Goal: Communication & Community: Answer question/provide support

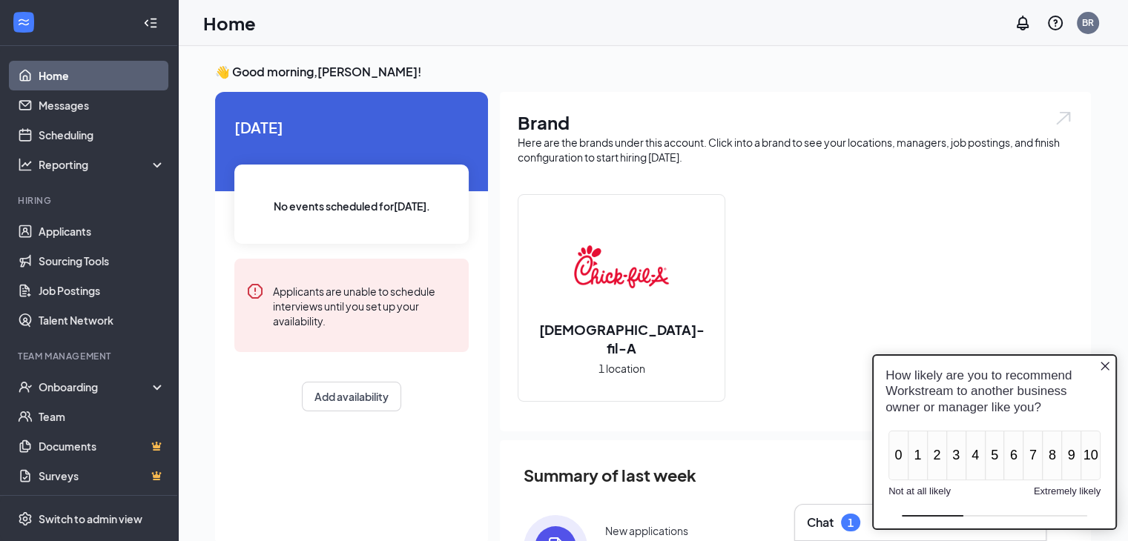
click at [839, 515] on div "Chat 1" at bounding box center [833, 523] width 53 height 18
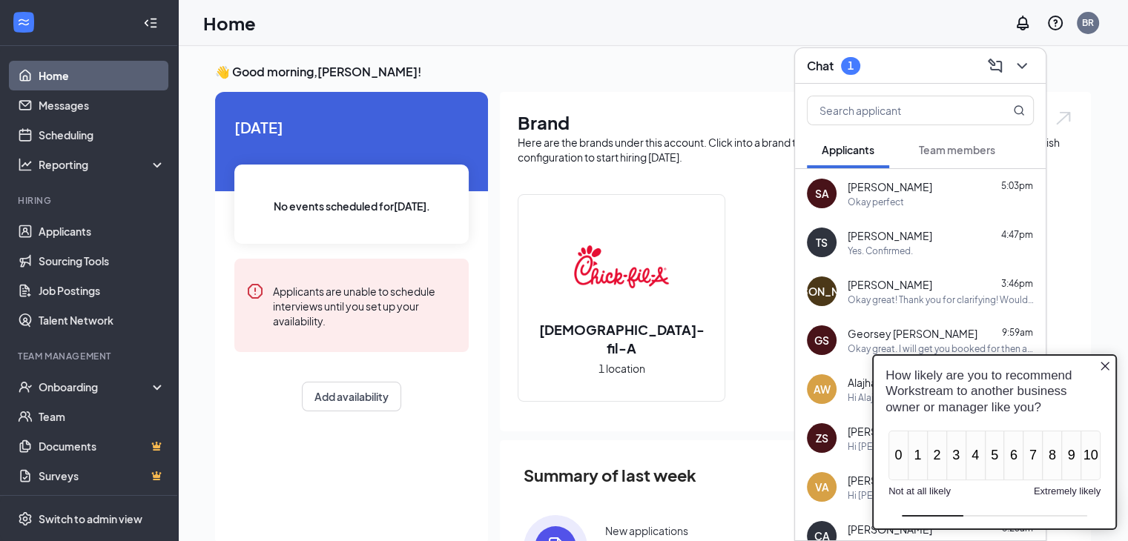
click at [1104, 361] on icon "Close button" at bounding box center [1105, 366] width 12 height 12
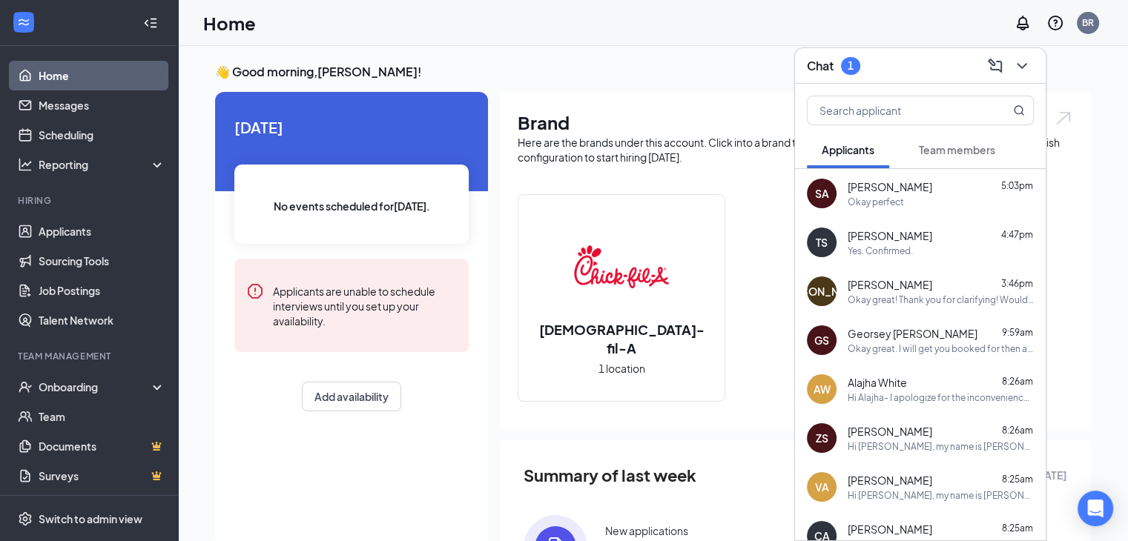
click at [945, 159] on button "Team members" at bounding box center [957, 149] width 106 height 37
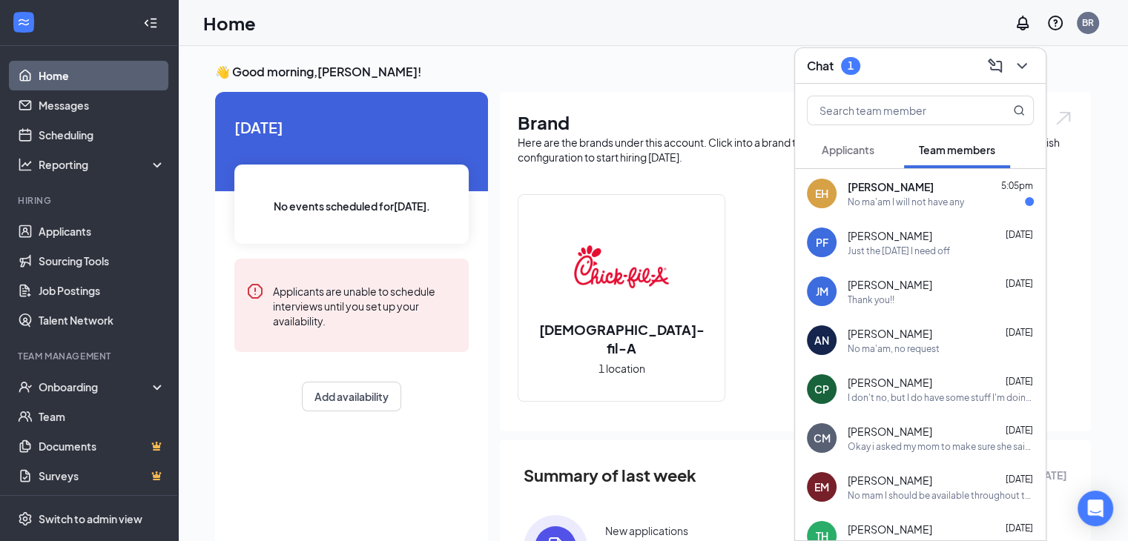
click at [916, 211] on div "EH Enrique Hernandez 5:05pm No ma'am I will not have any" at bounding box center [920, 193] width 251 height 49
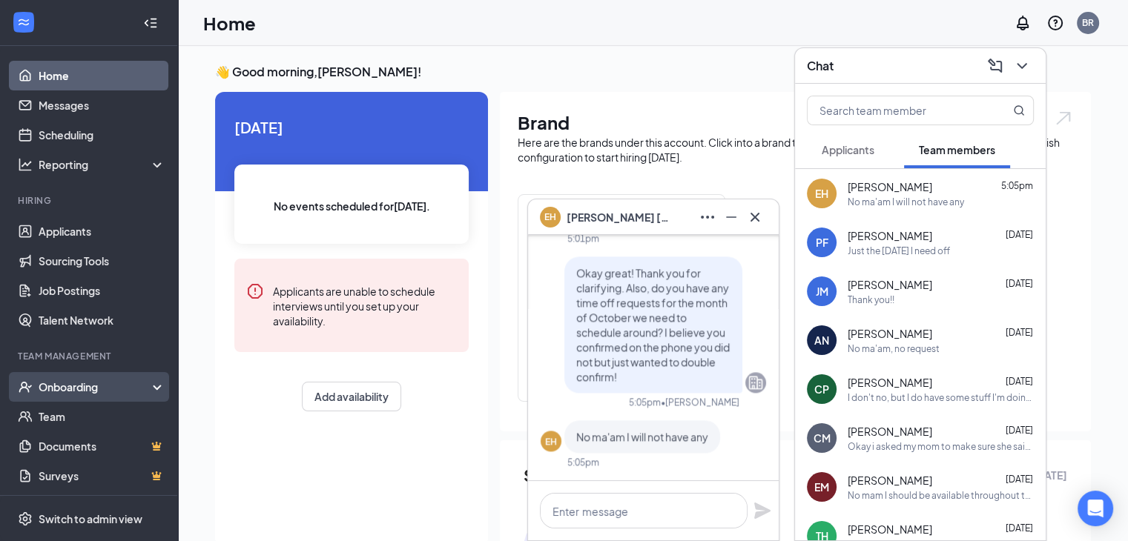
click at [79, 396] on div "Onboarding" at bounding box center [89, 387] width 178 height 30
click at [99, 416] on link "Overview" at bounding box center [102, 417] width 127 height 30
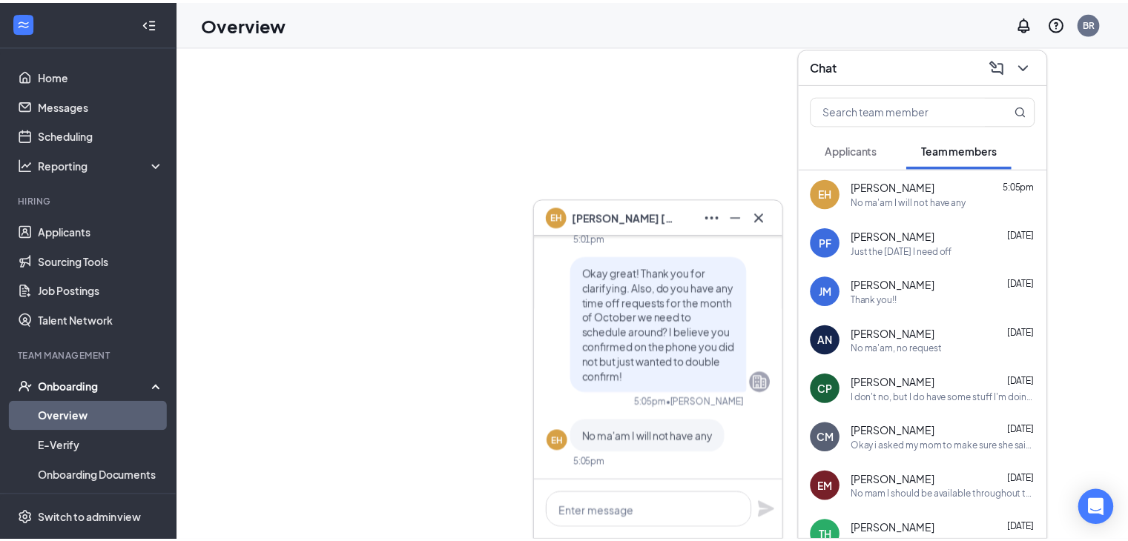
scroll to position [120, 0]
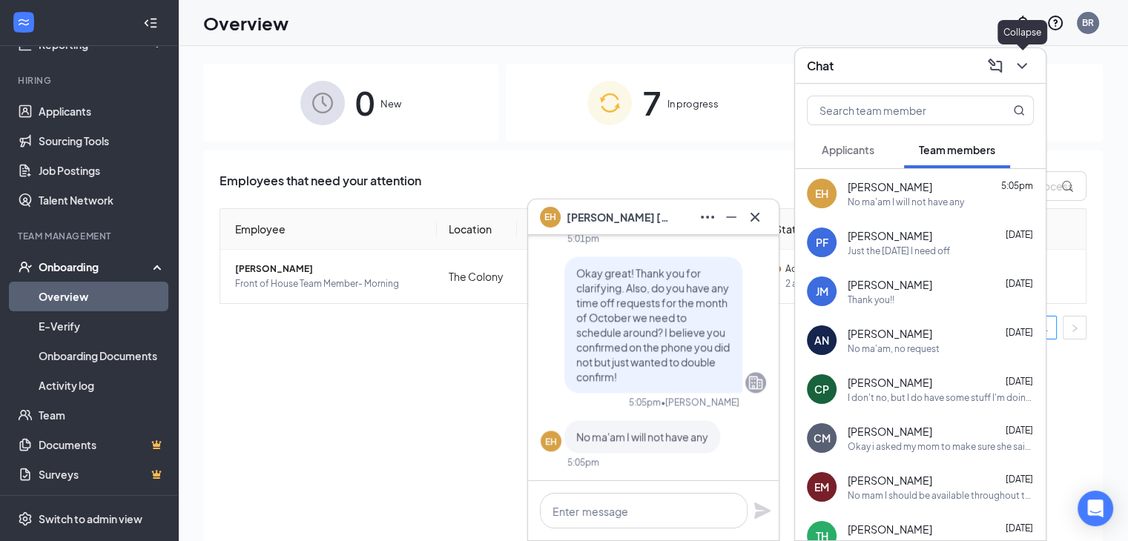
click at [1024, 65] on icon "ChevronDown" at bounding box center [1022, 66] width 10 height 6
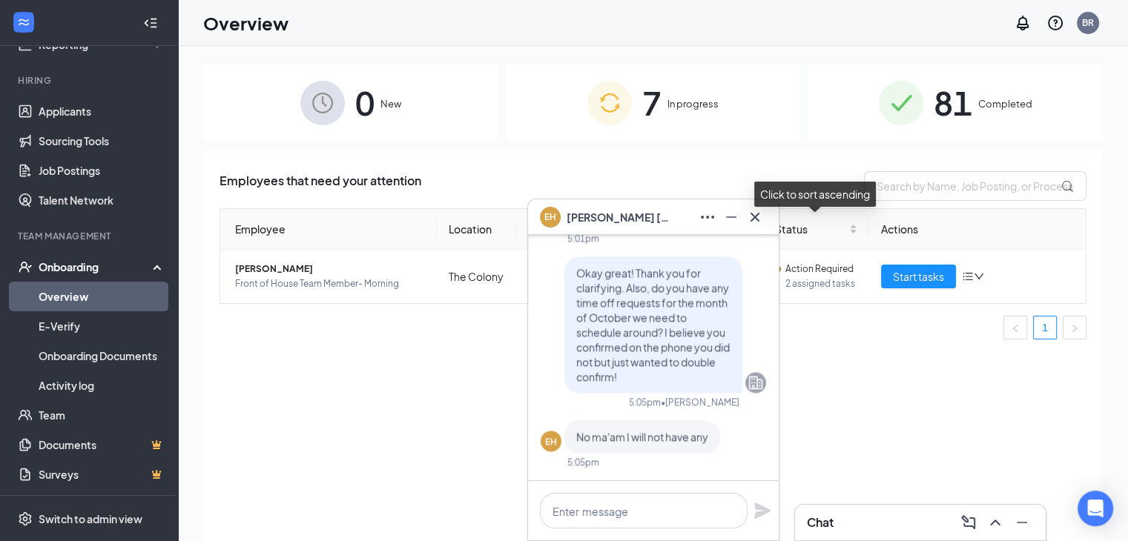
click at [758, 214] on div "Click to sort ascending" at bounding box center [815, 200] width 122 height 36
click at [915, 280] on span "Start tasks" at bounding box center [918, 276] width 51 height 16
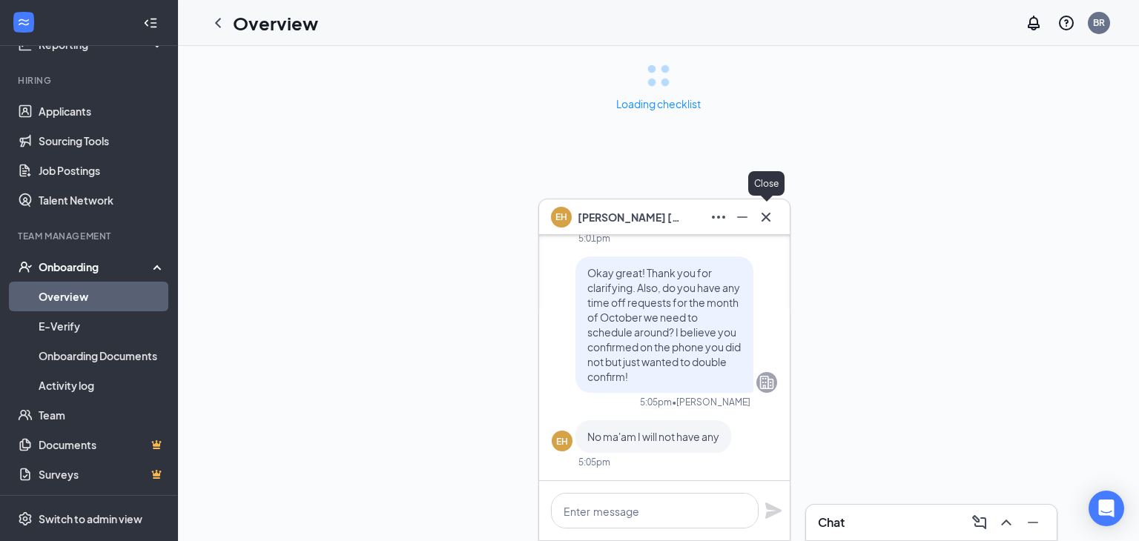
click at [770, 219] on icon "Cross" at bounding box center [766, 217] width 18 height 18
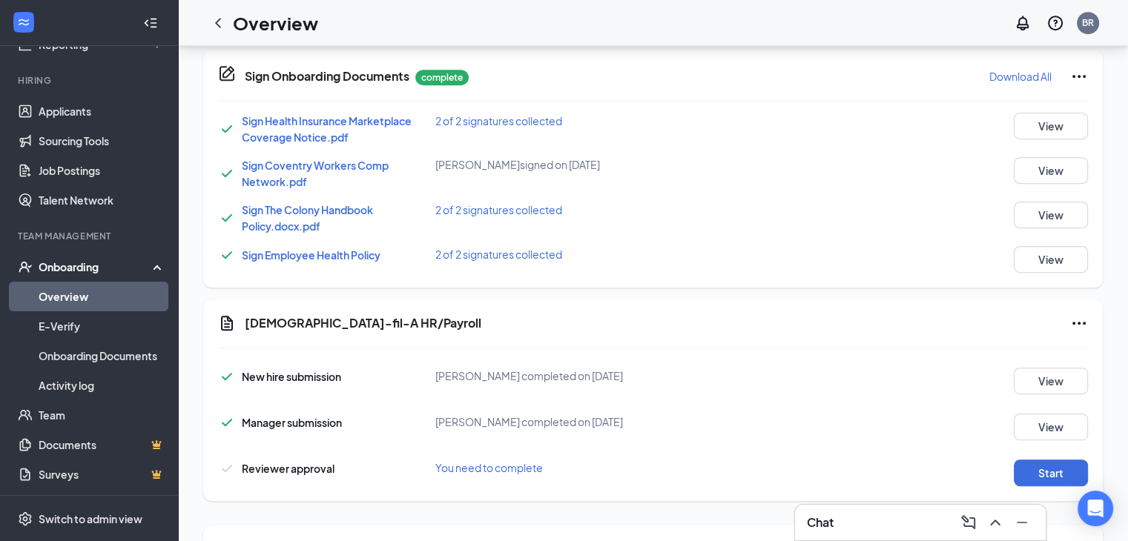
scroll to position [977, 0]
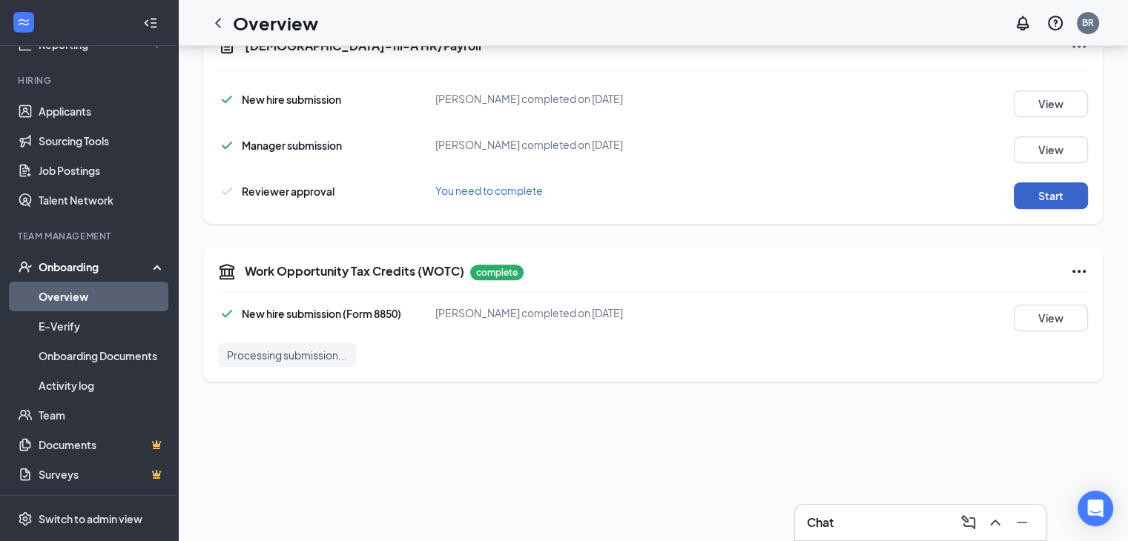
click at [1044, 195] on button "Start" at bounding box center [1051, 195] width 74 height 27
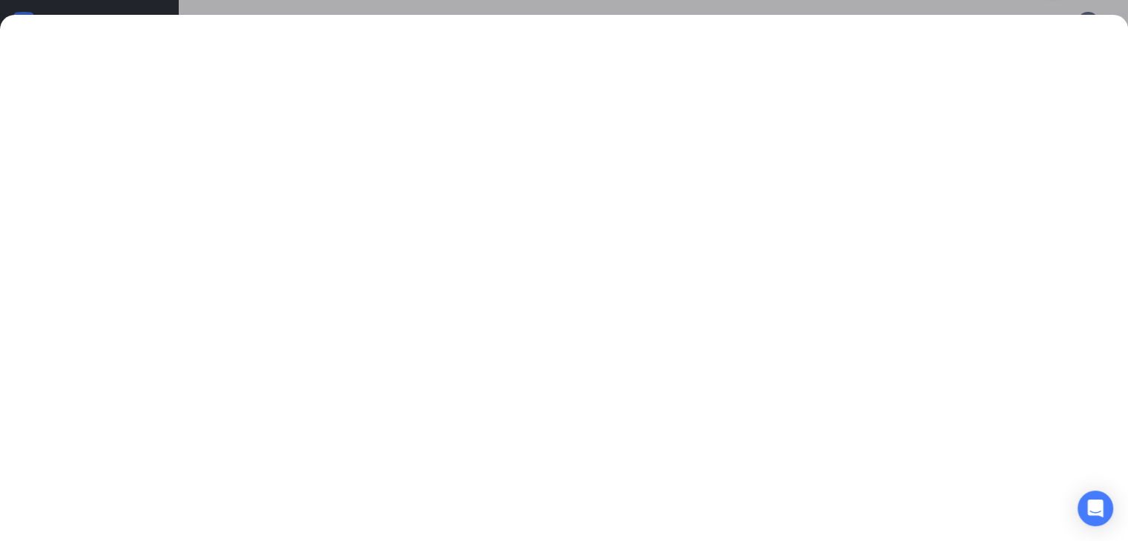
scroll to position [0, 0]
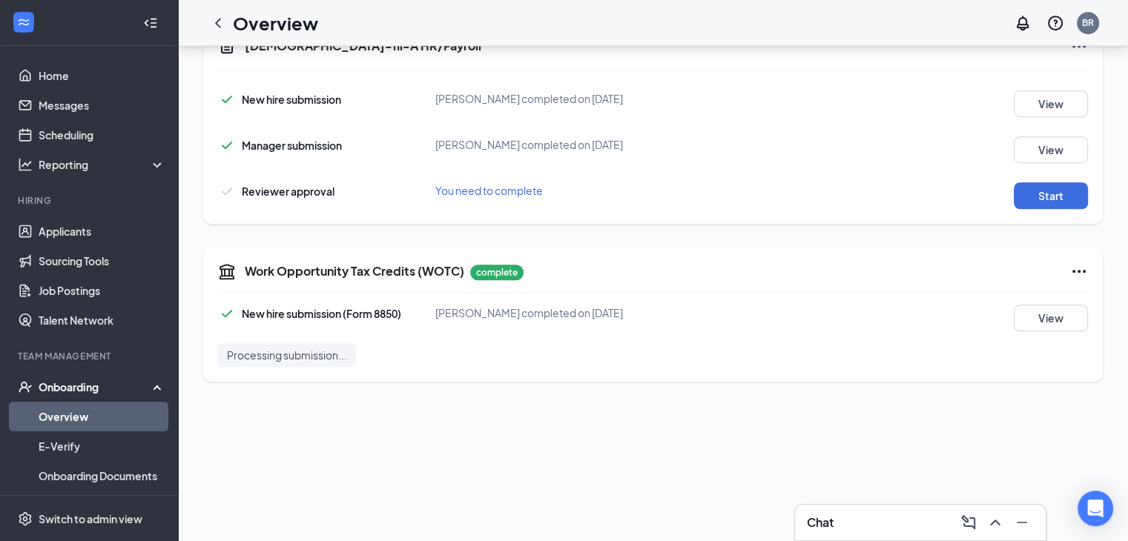
scroll to position [974, 0]
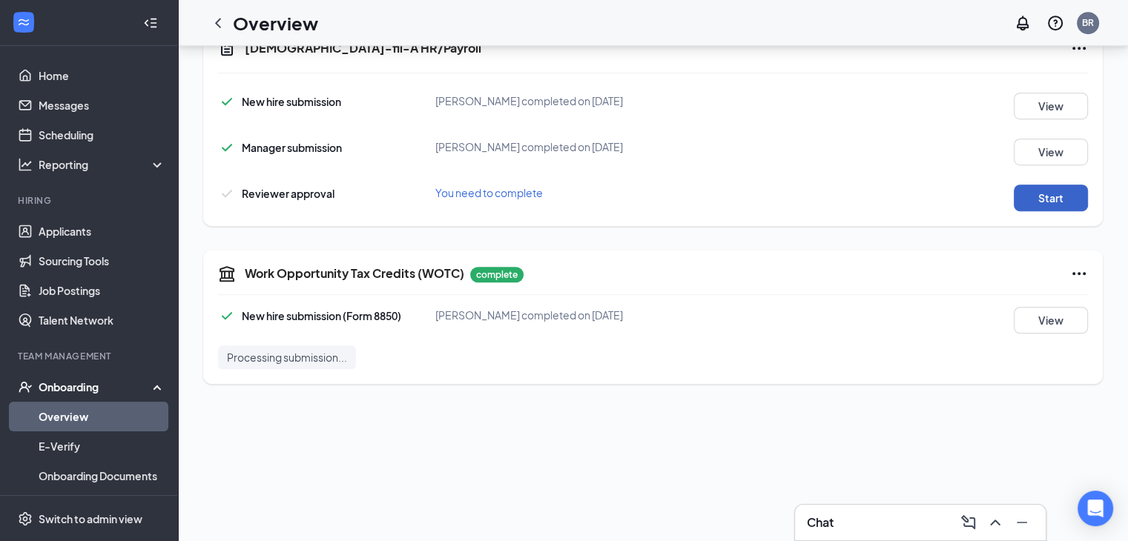
click at [1040, 193] on button "Start" at bounding box center [1051, 198] width 74 height 27
click at [836, 508] on div "Chat" at bounding box center [920, 523] width 251 height 36
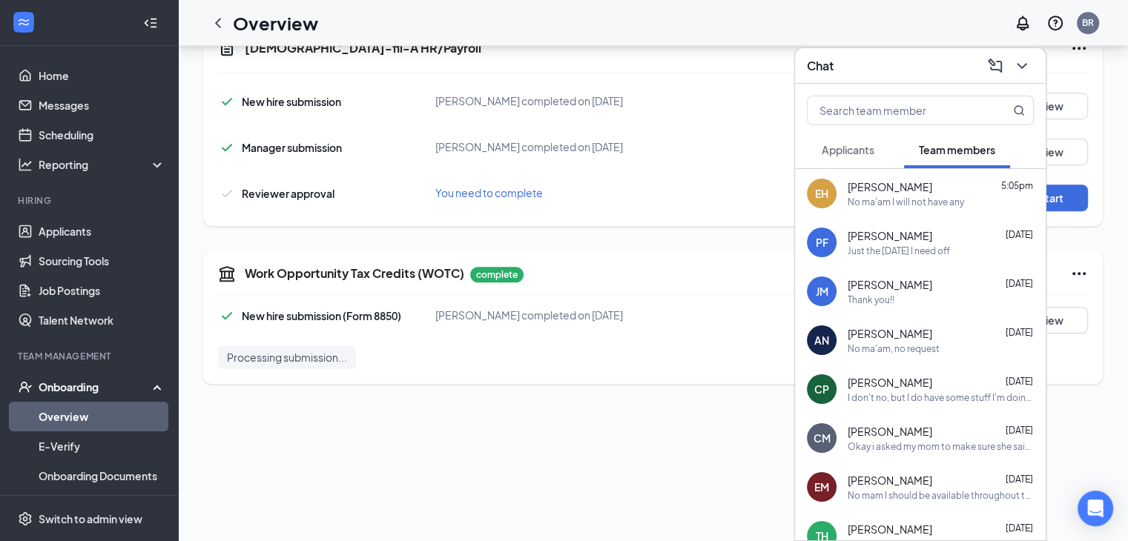
click at [872, 179] on span "[PERSON_NAME]" at bounding box center [890, 186] width 85 height 15
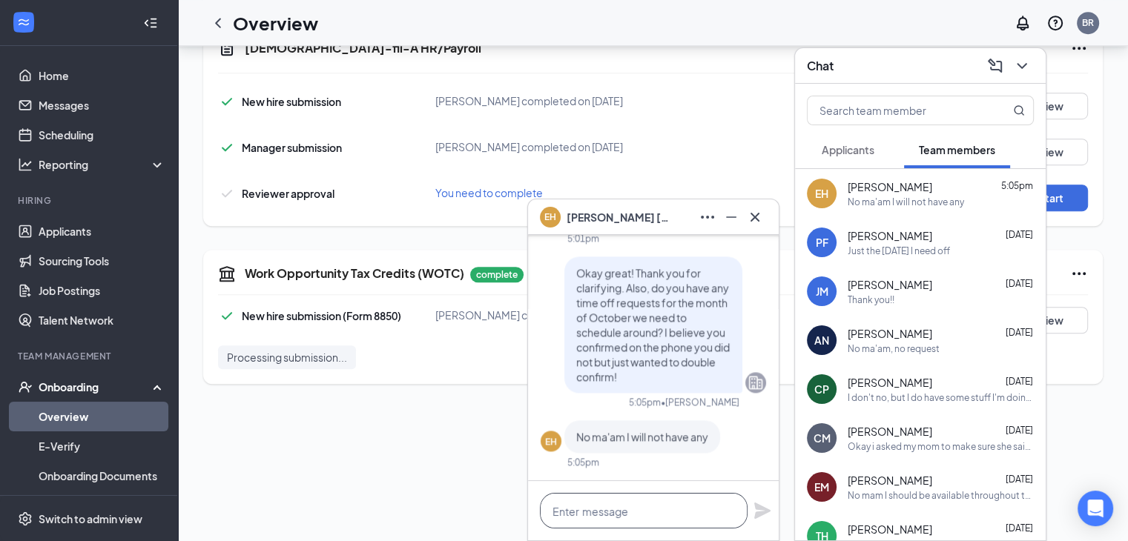
click at [598, 509] on textarea at bounding box center [644, 511] width 208 height 36
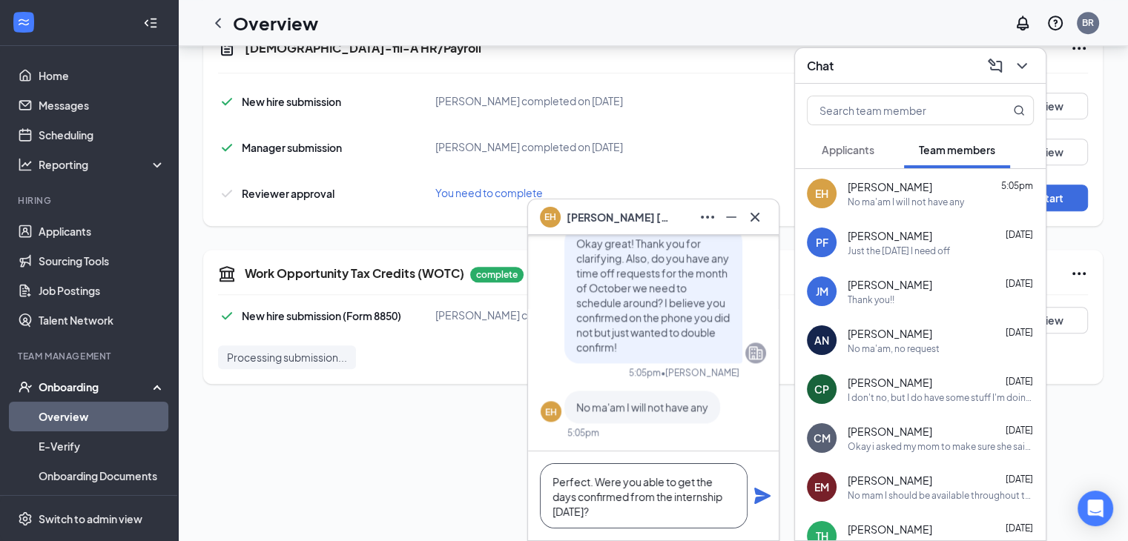
type textarea "Perfect. Were you able to get the days confirmed from the internship [DATE]?"
click at [771, 495] on div "Perfect. Were you able to get the days confirmed from the internship [DATE]?" at bounding box center [653, 496] width 251 height 89
click at [761, 499] on icon "Plane" at bounding box center [762, 496] width 16 height 16
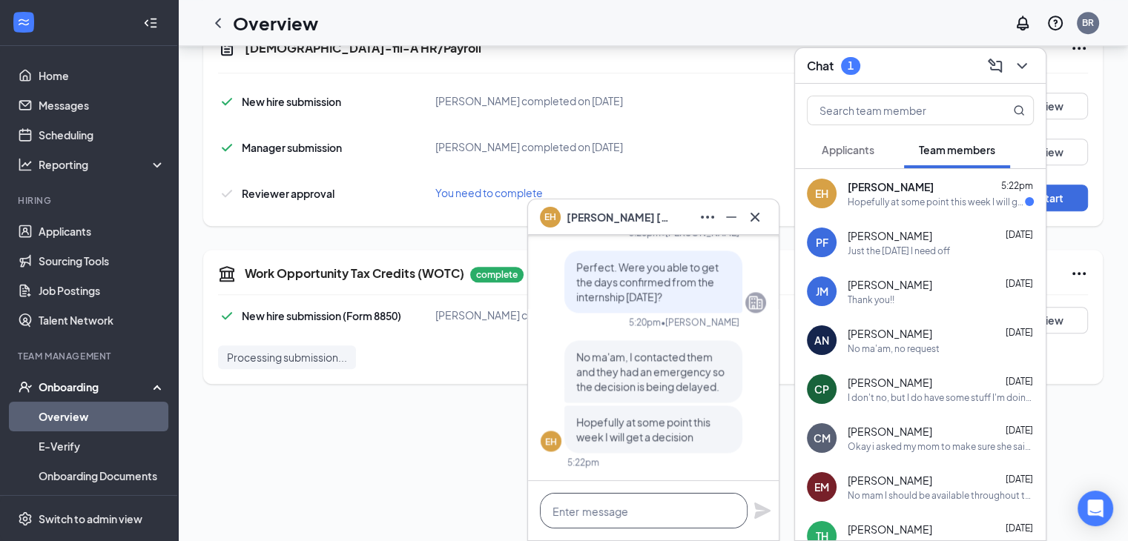
click at [572, 497] on textarea at bounding box center [644, 511] width 208 height 36
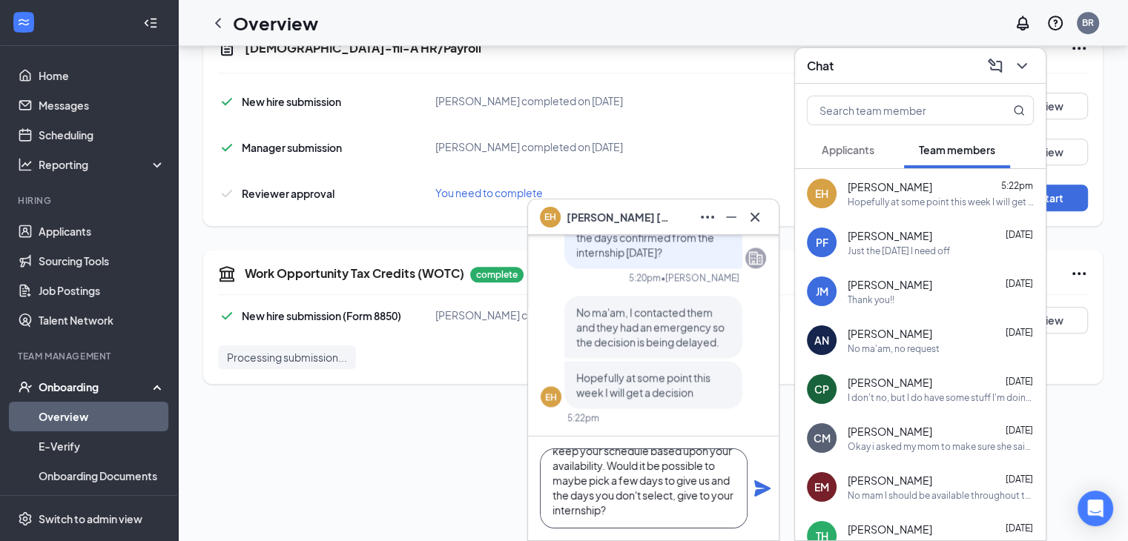
scroll to position [60, 0]
type textarea "Okay! I do need to be able to communicate your schedule to the scheduling direc…"
click at [768, 488] on icon "Plane" at bounding box center [762, 488] width 16 height 16
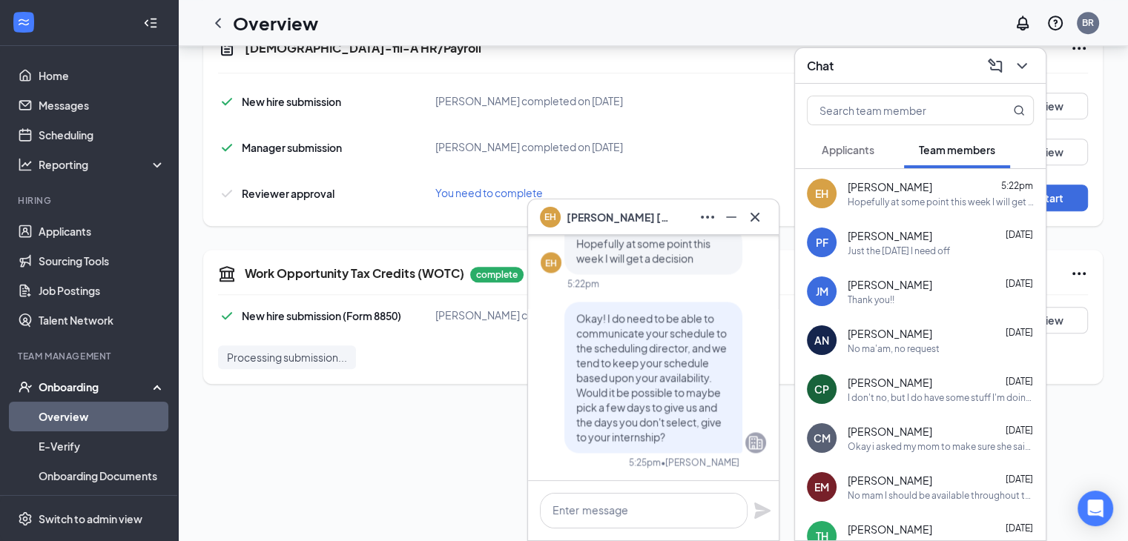
scroll to position [0, 0]
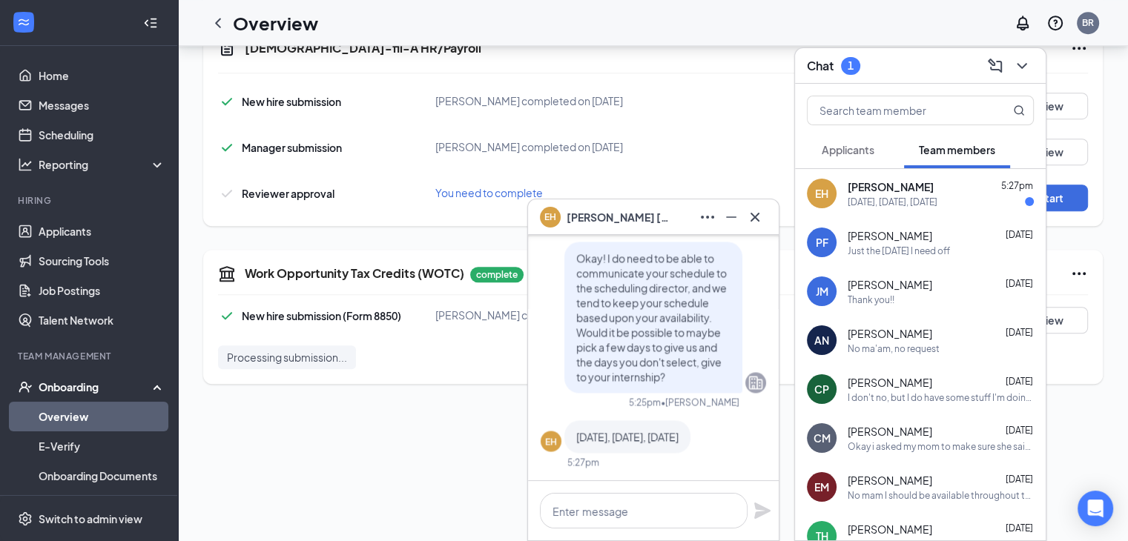
click at [842, 150] on span "Applicants" at bounding box center [848, 149] width 53 height 13
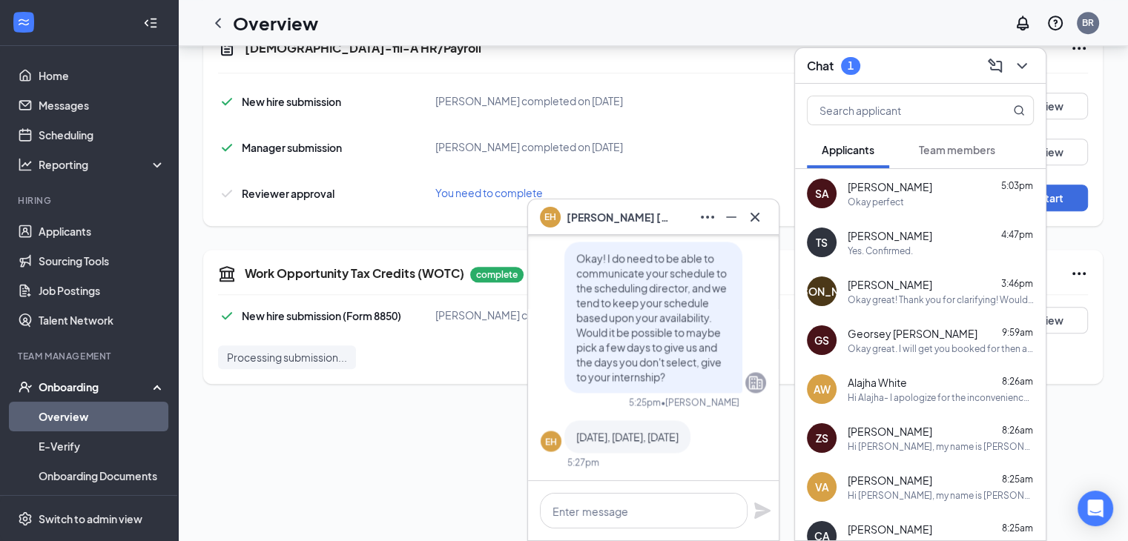
click at [857, 184] on span "[PERSON_NAME]" at bounding box center [890, 186] width 85 height 15
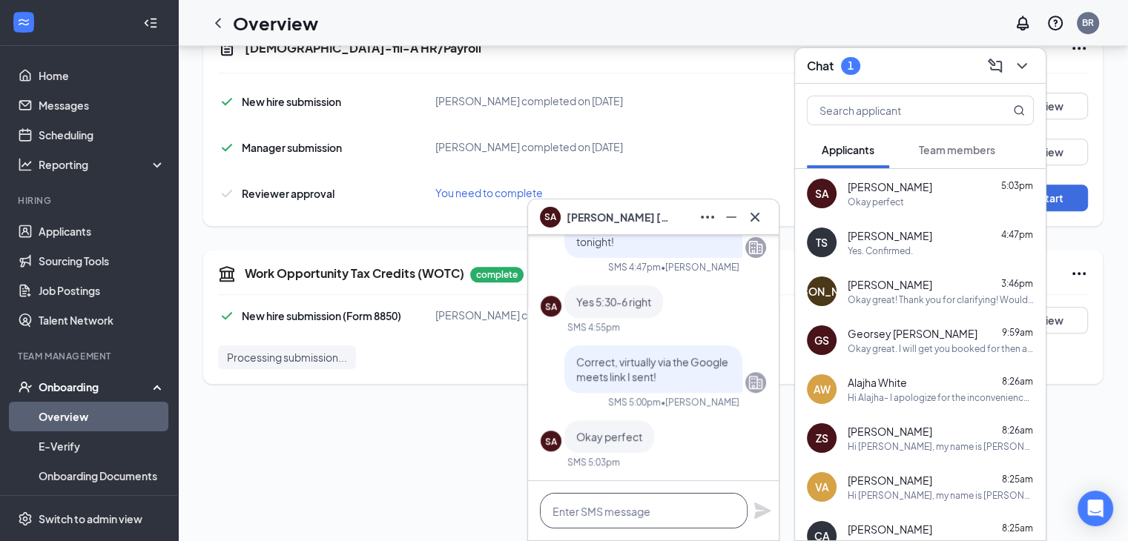
click at [658, 521] on textarea at bounding box center [644, 511] width 208 height 36
type textarea "Hi [PERSON_NAME], are you having any trouble logging on? I am on the call waiti…"
click at [758, 505] on icon "Plane" at bounding box center [762, 503] width 16 height 16
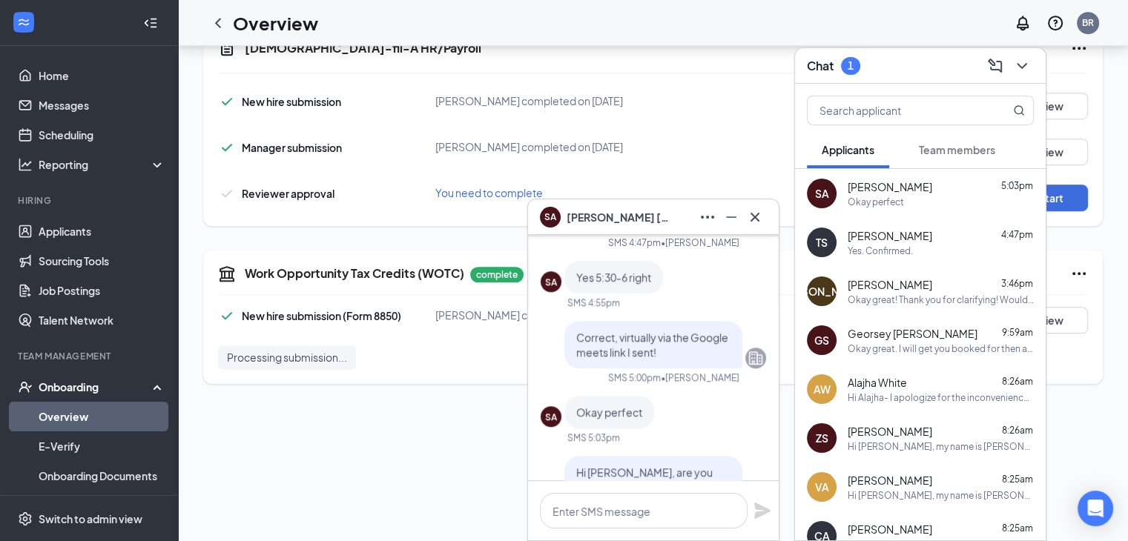
scroll to position [0, 0]
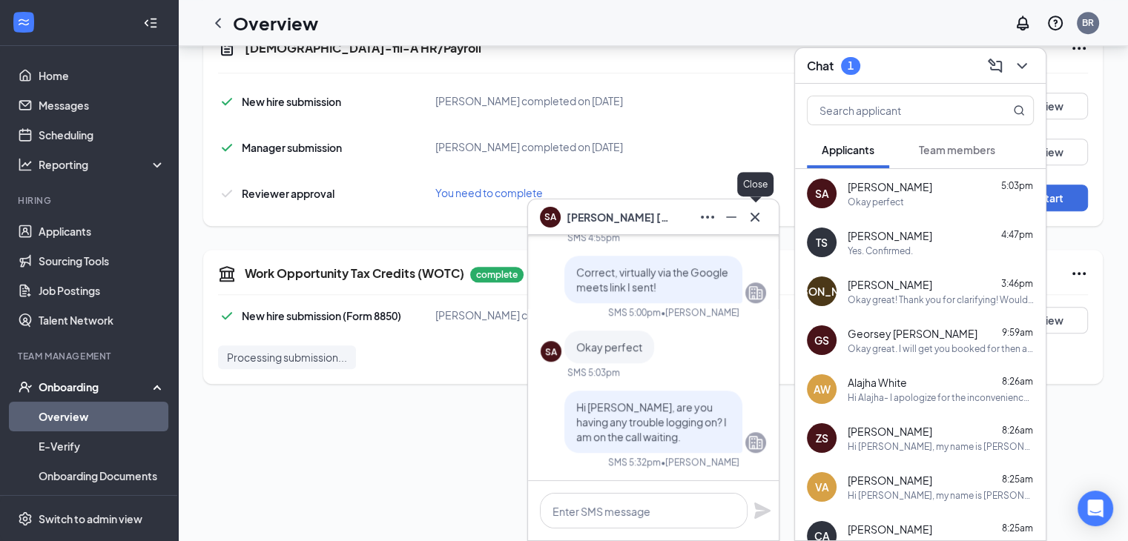
click at [762, 221] on icon "Cross" at bounding box center [755, 217] width 18 height 18
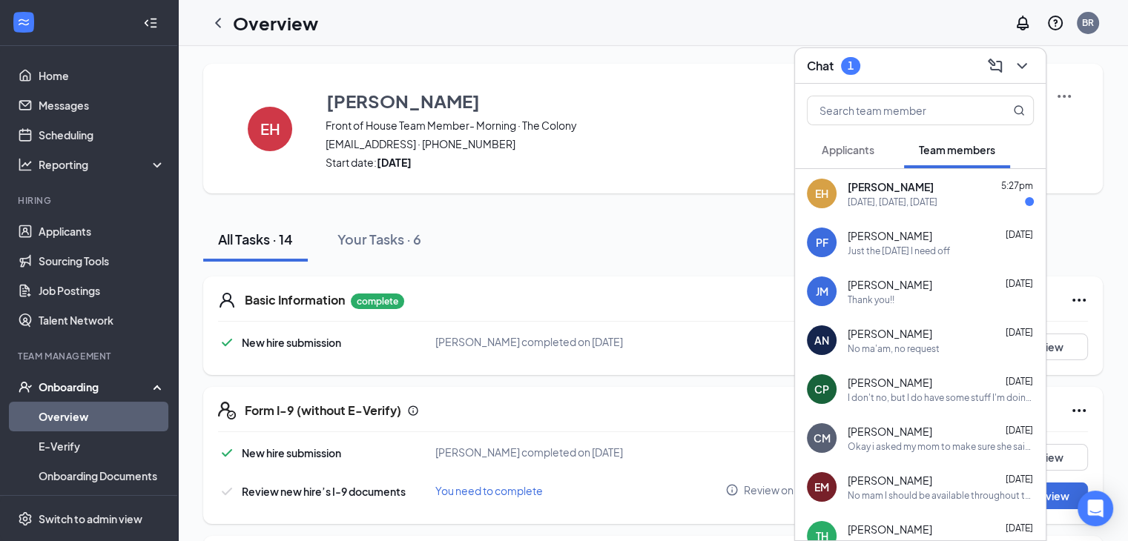
click at [946, 185] on div "[PERSON_NAME] 5:27pm" at bounding box center [941, 186] width 186 height 15
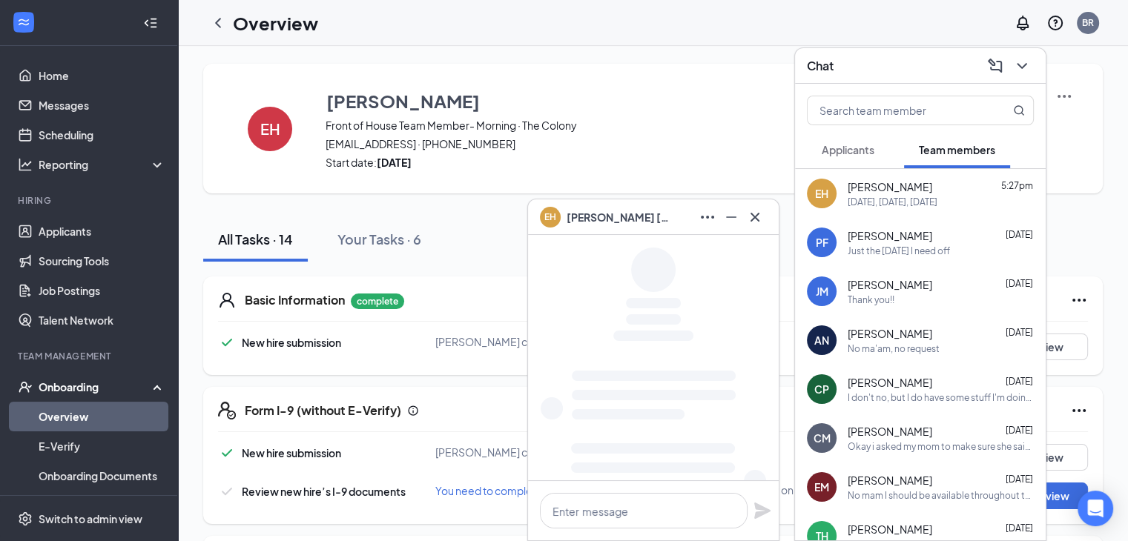
click at [872, 151] on span "Applicants" at bounding box center [848, 149] width 53 height 13
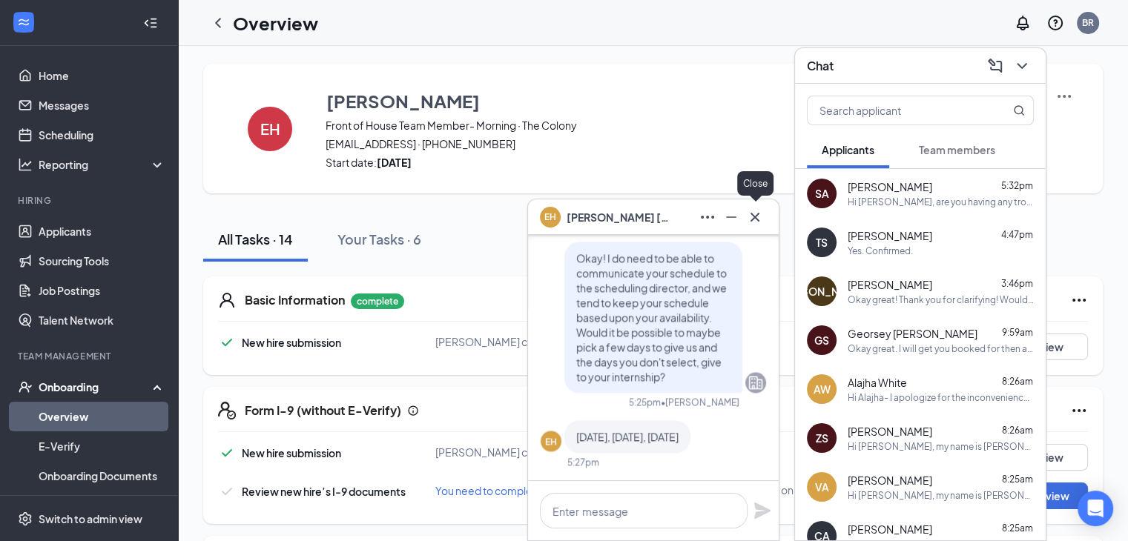
click at [754, 216] on icon "Cross" at bounding box center [754, 216] width 9 height 9
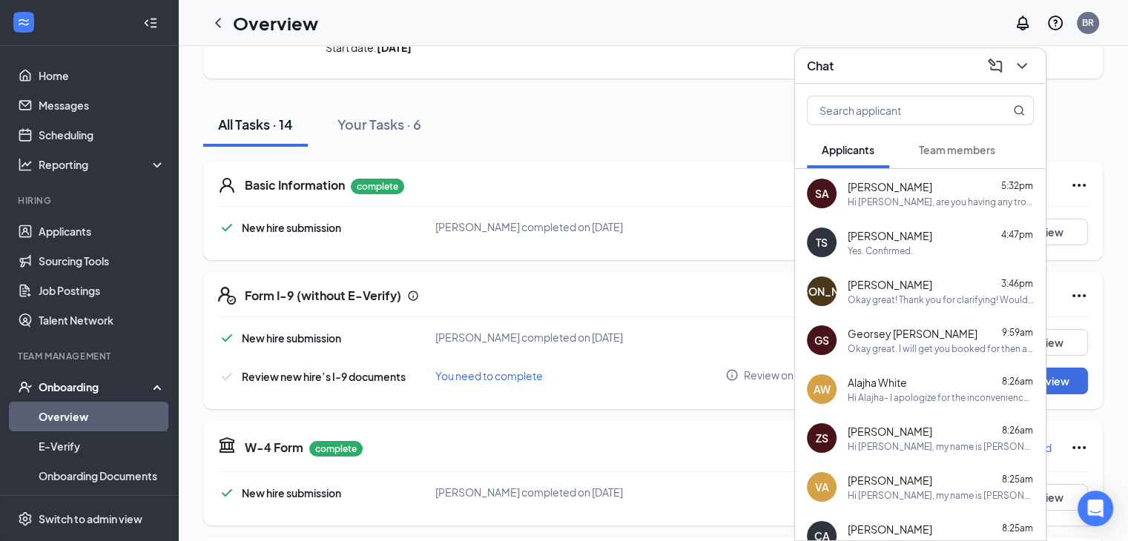
scroll to position [142, 0]
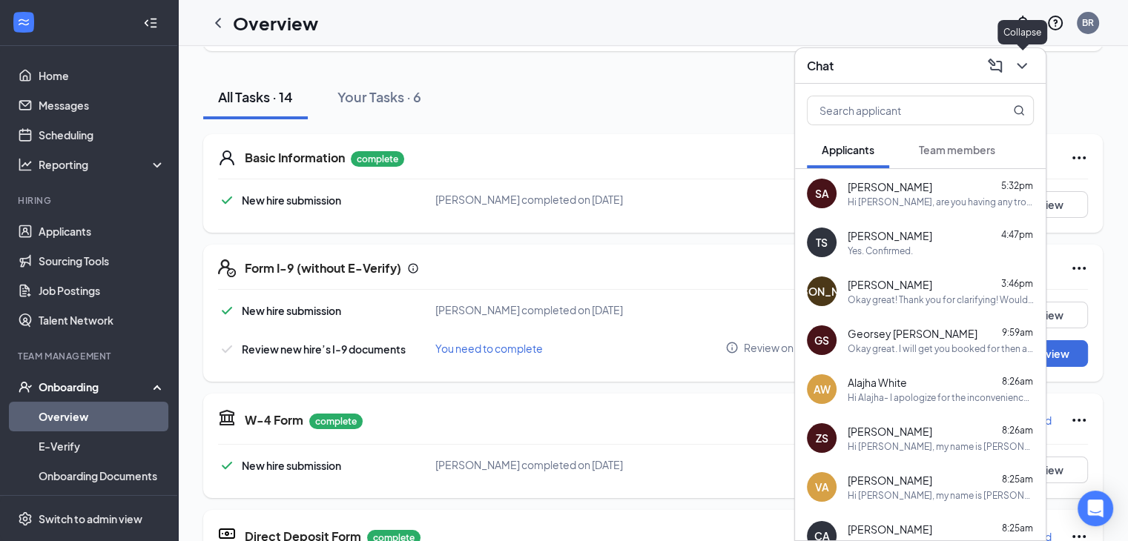
click at [1020, 69] on icon "ChevronDown" at bounding box center [1022, 66] width 18 height 18
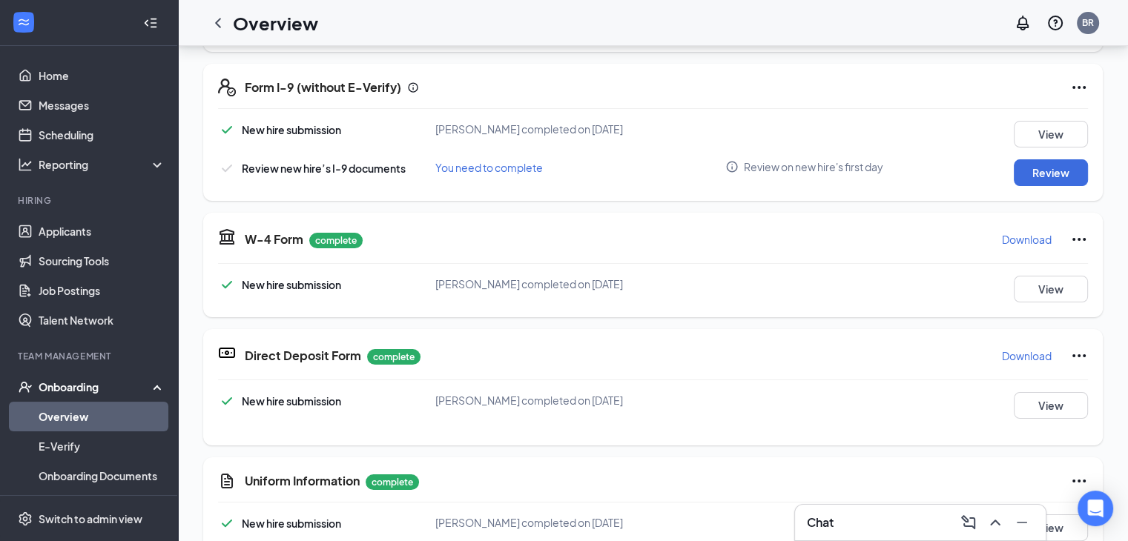
scroll to position [270, 0]
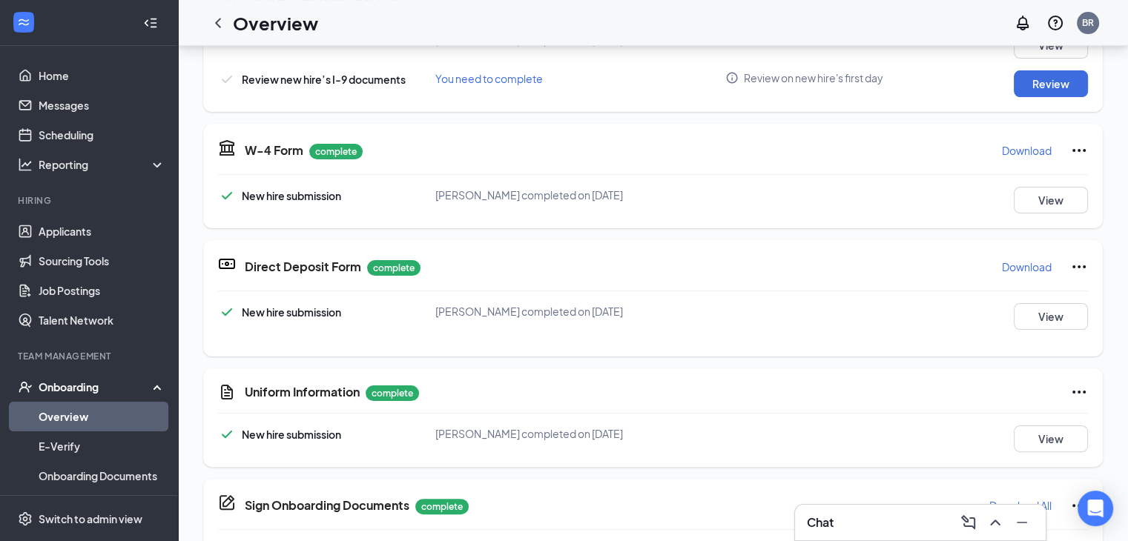
click at [1018, 452] on div "Uniform Information complete New hire submission [PERSON_NAME] completed on [DA…" at bounding box center [652, 418] width 899 height 99
click at [1020, 438] on button "View" at bounding box center [1051, 439] width 74 height 27
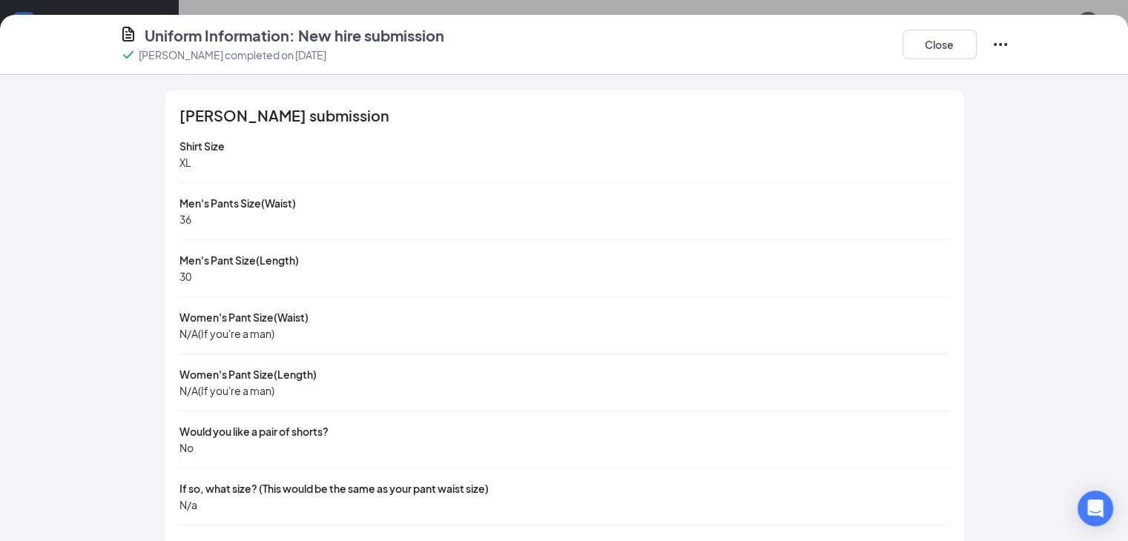
scroll to position [0, 0]
click at [977, 47] on button "Close" at bounding box center [939, 45] width 74 height 30
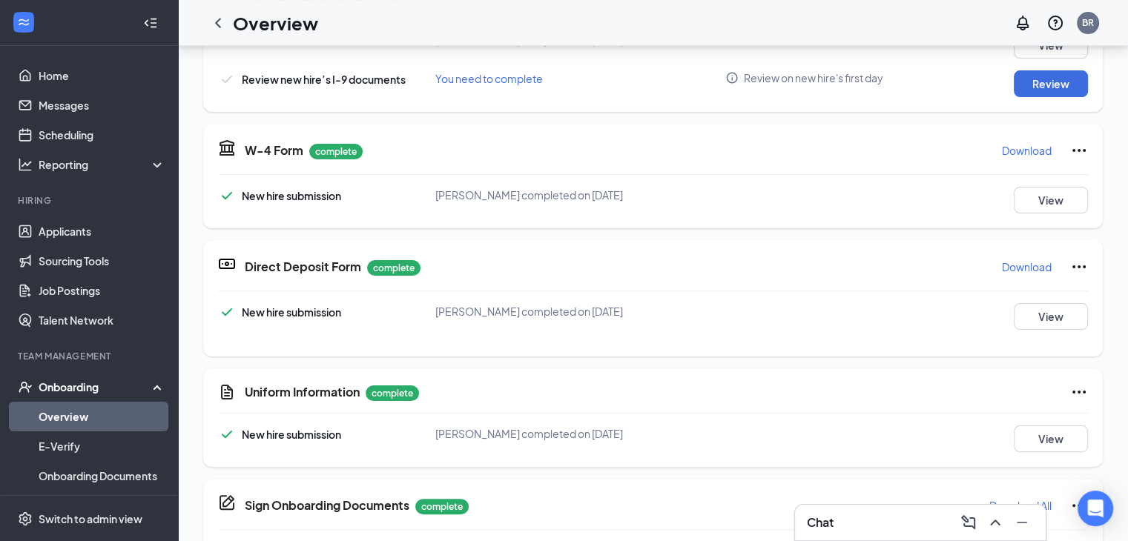
click at [854, 520] on div "Chat" at bounding box center [920, 523] width 227 height 24
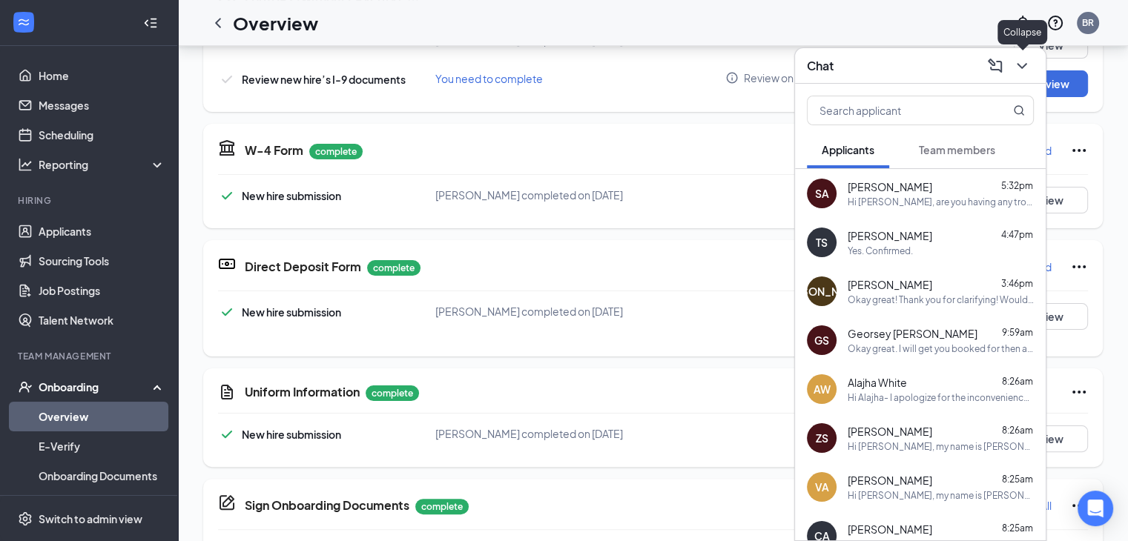
click at [1028, 63] on icon "ChevronDown" at bounding box center [1022, 66] width 18 height 18
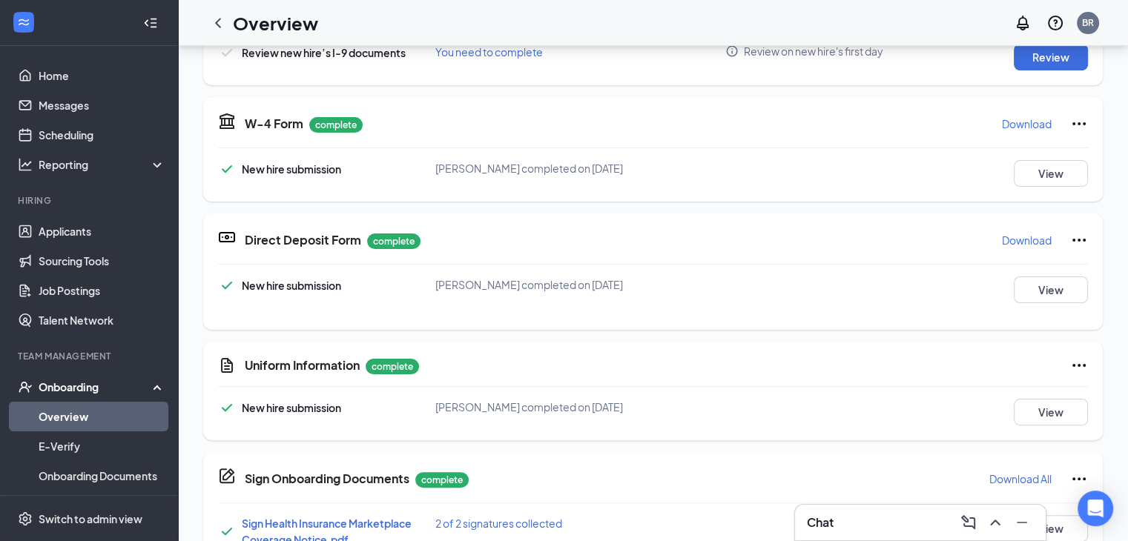
scroll to position [298, 0]
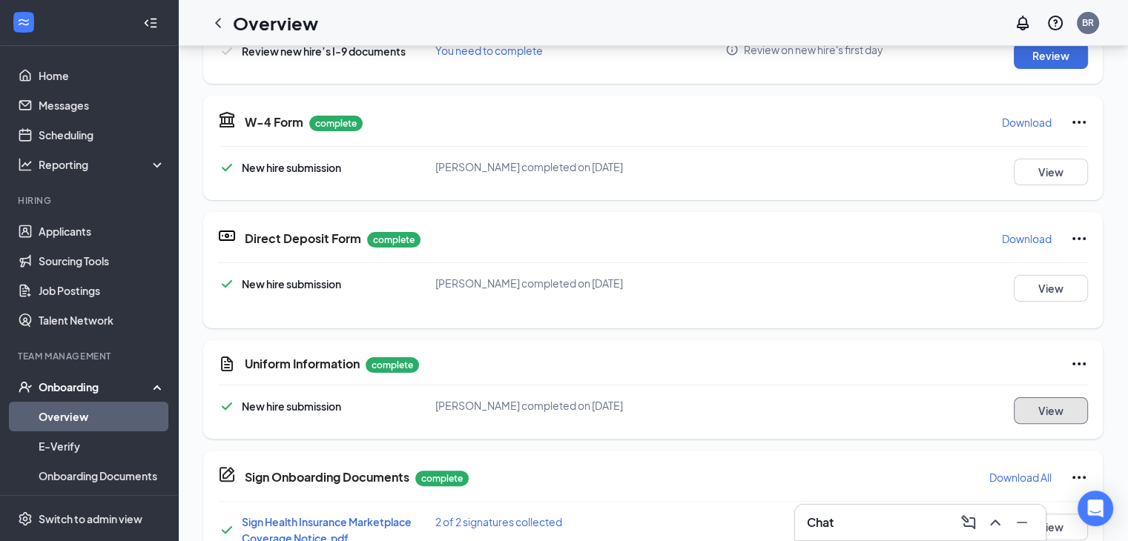
click at [1014, 412] on button "View" at bounding box center [1051, 410] width 74 height 27
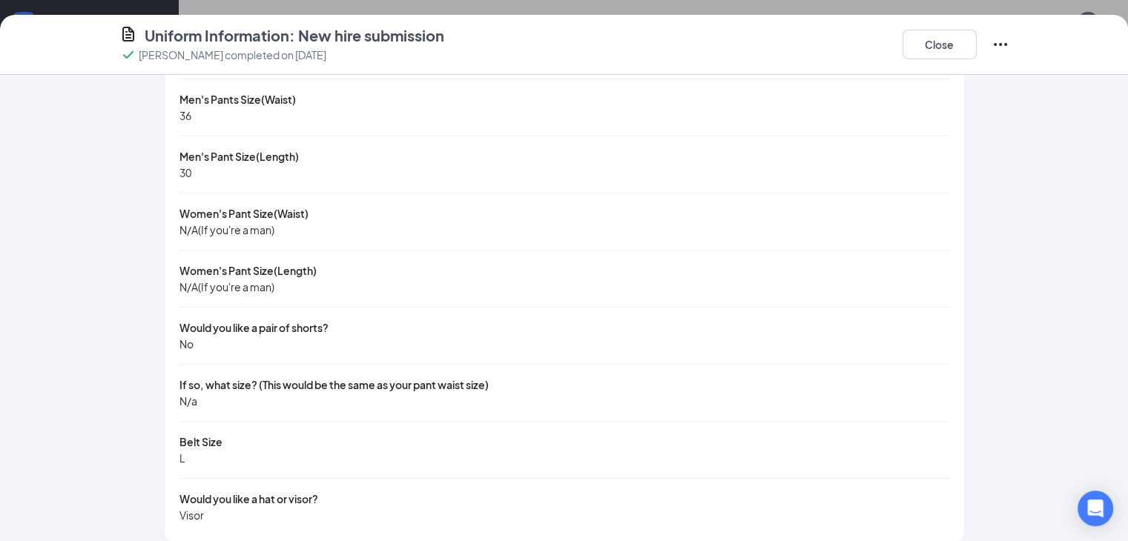
scroll to position [118, 0]
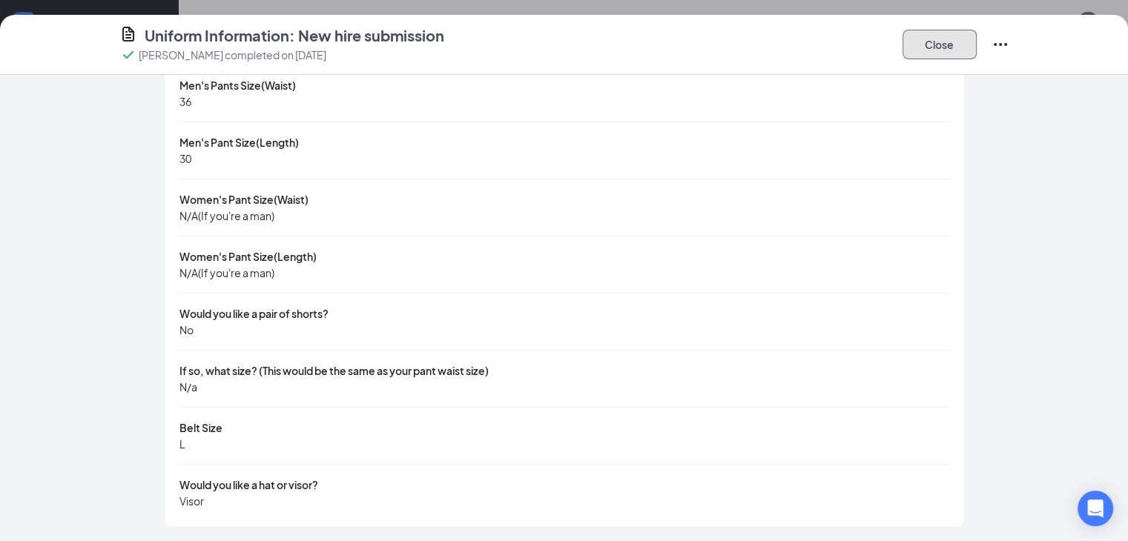
click at [977, 55] on button "Close" at bounding box center [939, 45] width 74 height 30
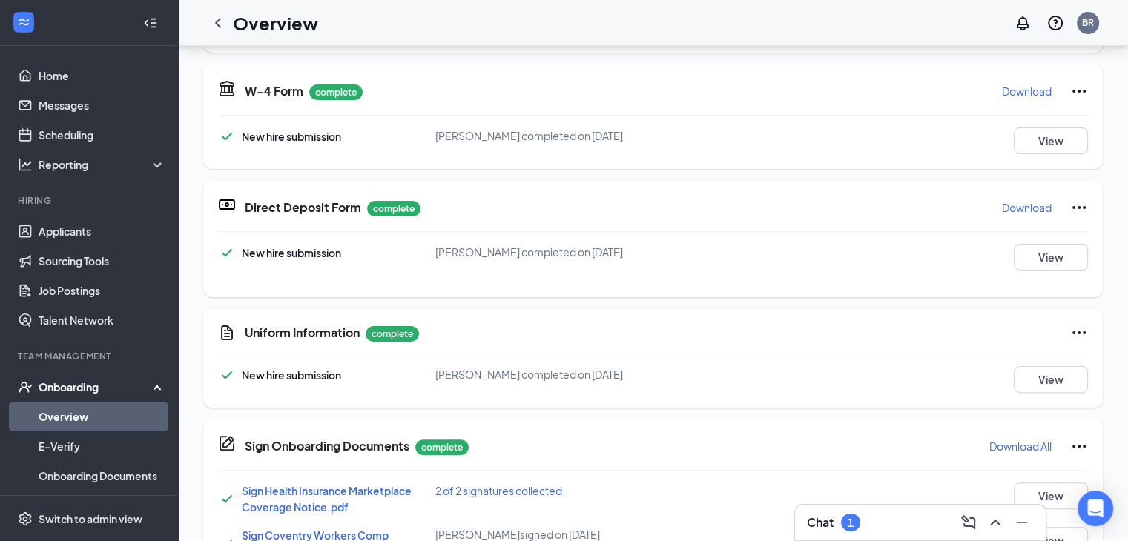
click at [876, 513] on div "Chat 1" at bounding box center [920, 523] width 227 height 24
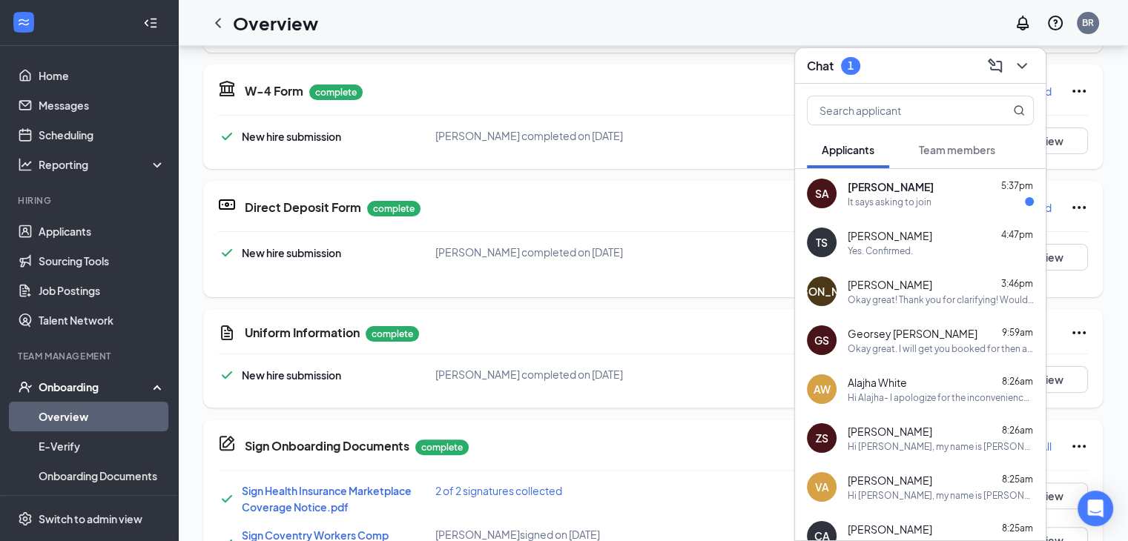
click at [982, 199] on div "It says asking to join" at bounding box center [941, 202] width 186 height 13
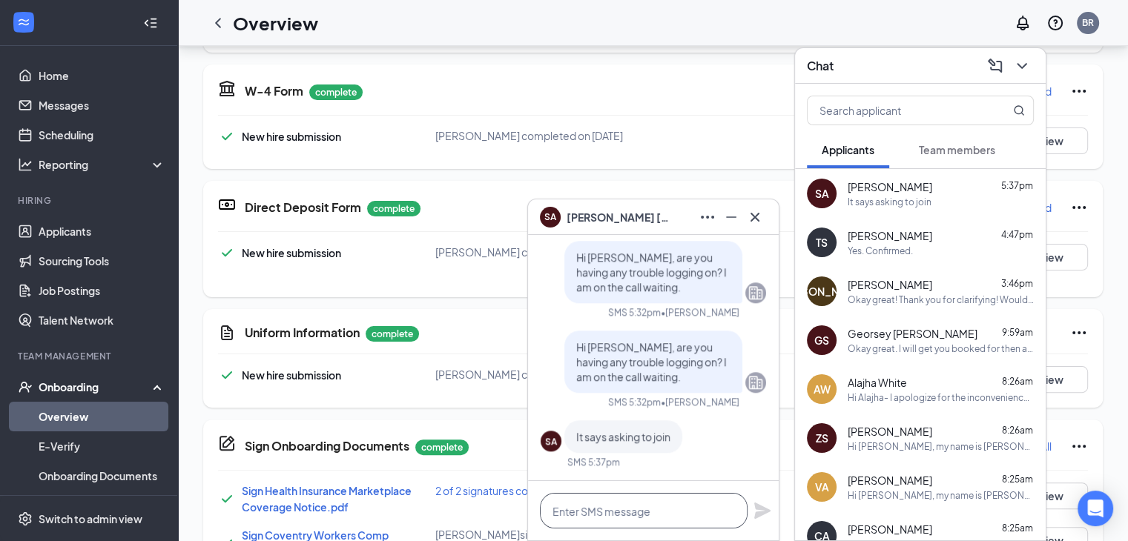
click at [621, 500] on textarea at bounding box center [644, 511] width 208 height 36
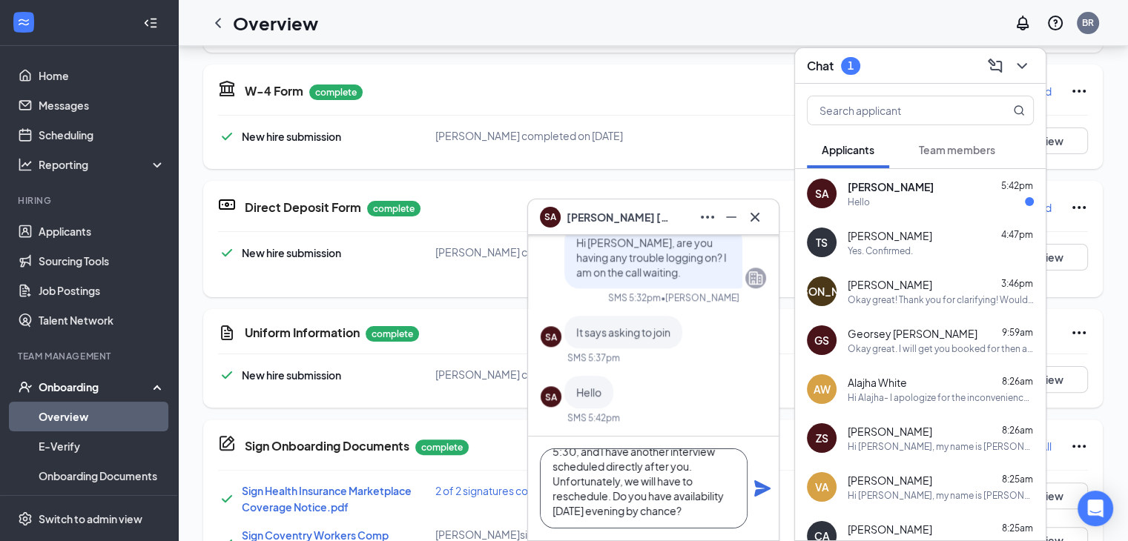
scroll to position [0, 0]
click at [655, 501] on textarea "Hi [PERSON_NAME], I tried calling your phone number on file to ask you if you w…" at bounding box center [644, 489] width 208 height 80
click at [732, 487] on textarea "Hi [PERSON_NAME], I tried calling your phone number on file to ask you if you w…" at bounding box center [644, 489] width 208 height 80
type textarea "Hi [PERSON_NAME], I tried calling your phone number on file to ask you if you w…"
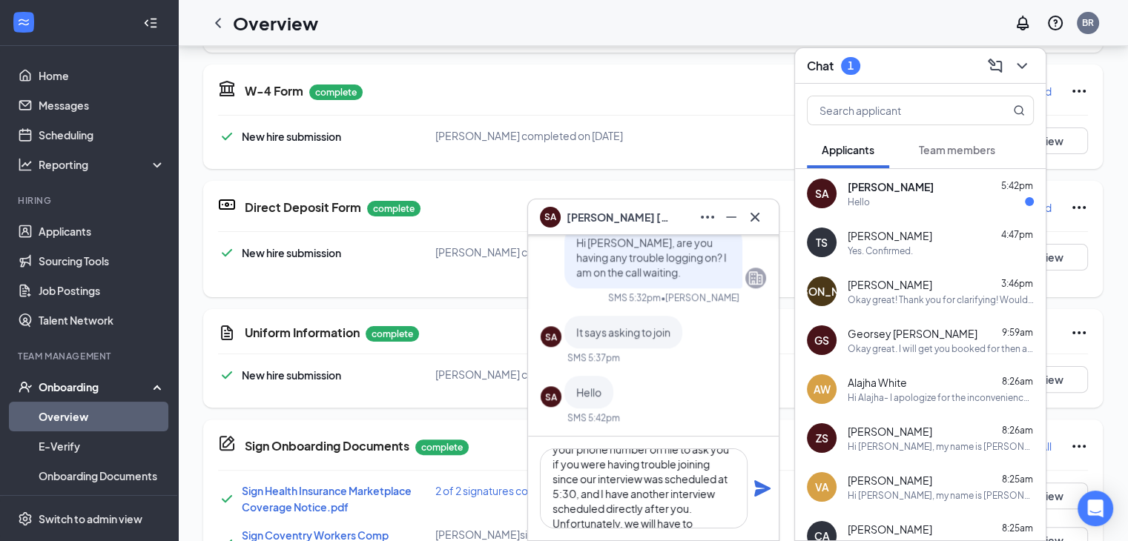
click at [757, 490] on icon "Plane" at bounding box center [762, 488] width 16 height 16
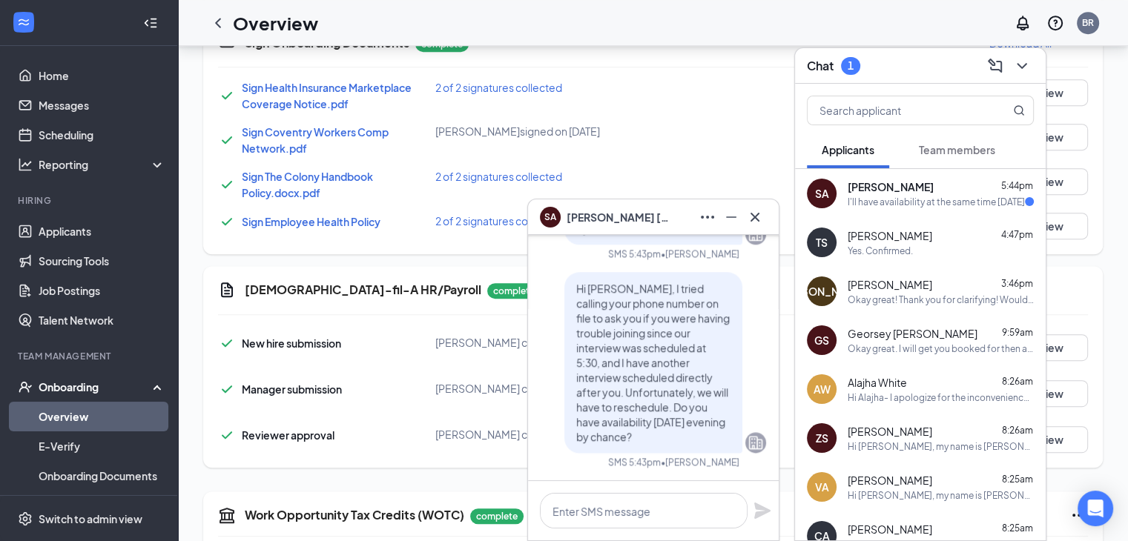
scroll to position [750, 0]
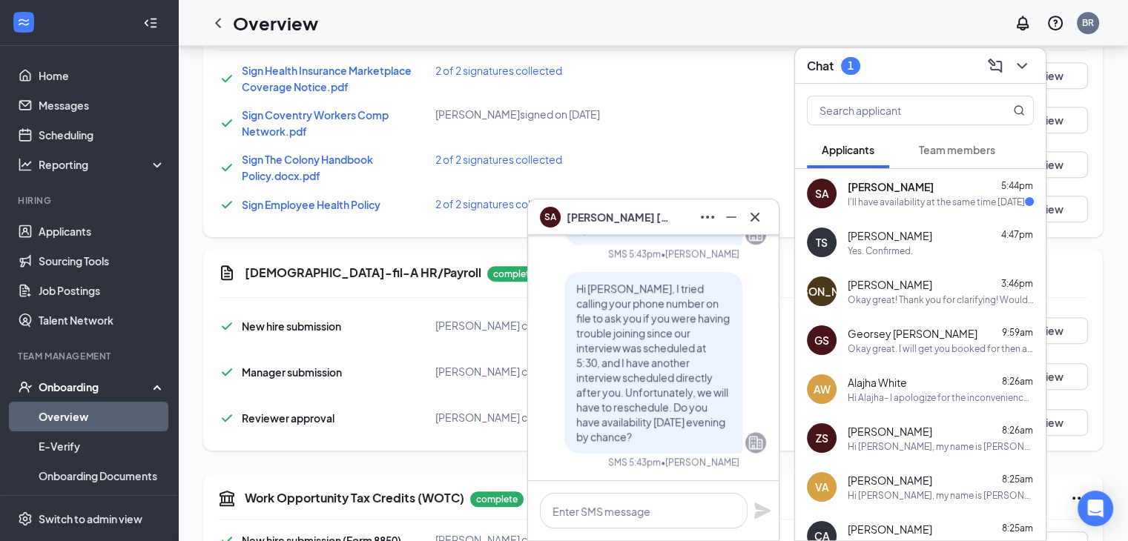
click at [916, 185] on div "[PERSON_NAME] 5:44pm" at bounding box center [941, 186] width 186 height 15
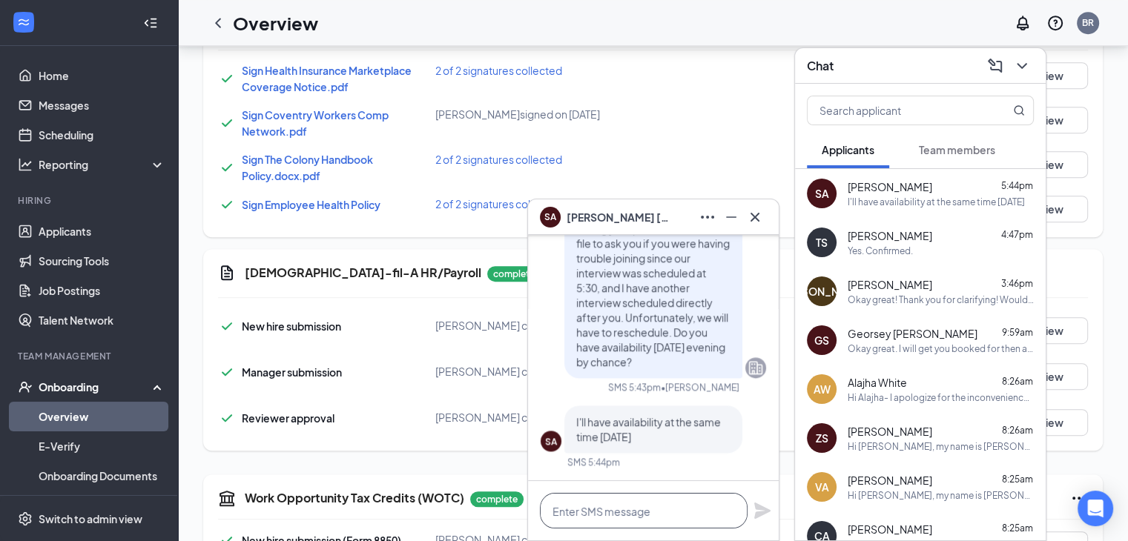
click at [632, 516] on textarea at bounding box center [644, 511] width 208 height 36
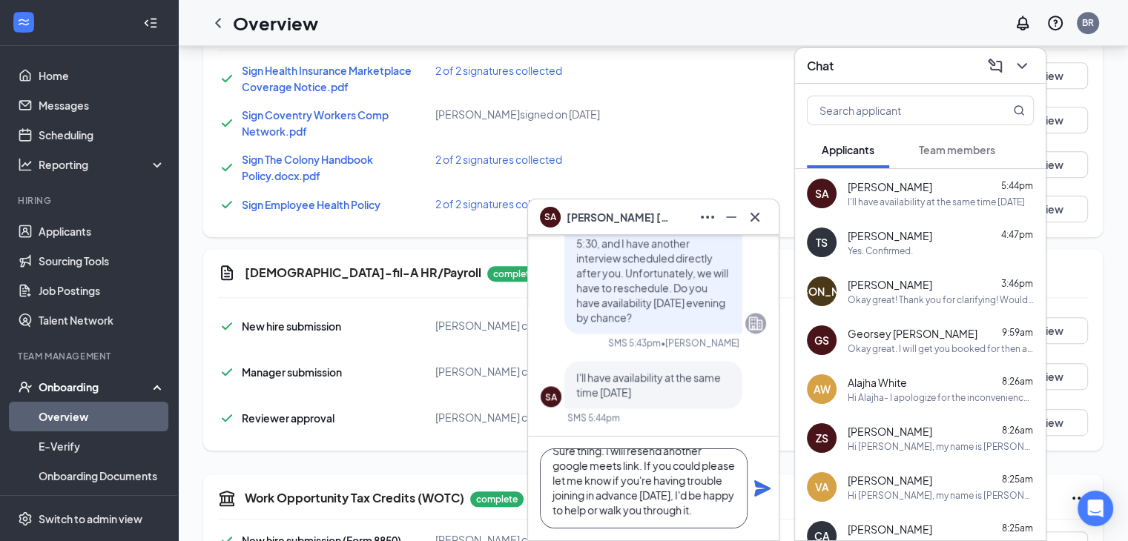
scroll to position [30, 0]
type textarea "Sure thing. I will resend another google meets link. If you could please let me…"
click at [763, 489] on icon "Plane" at bounding box center [762, 488] width 16 height 16
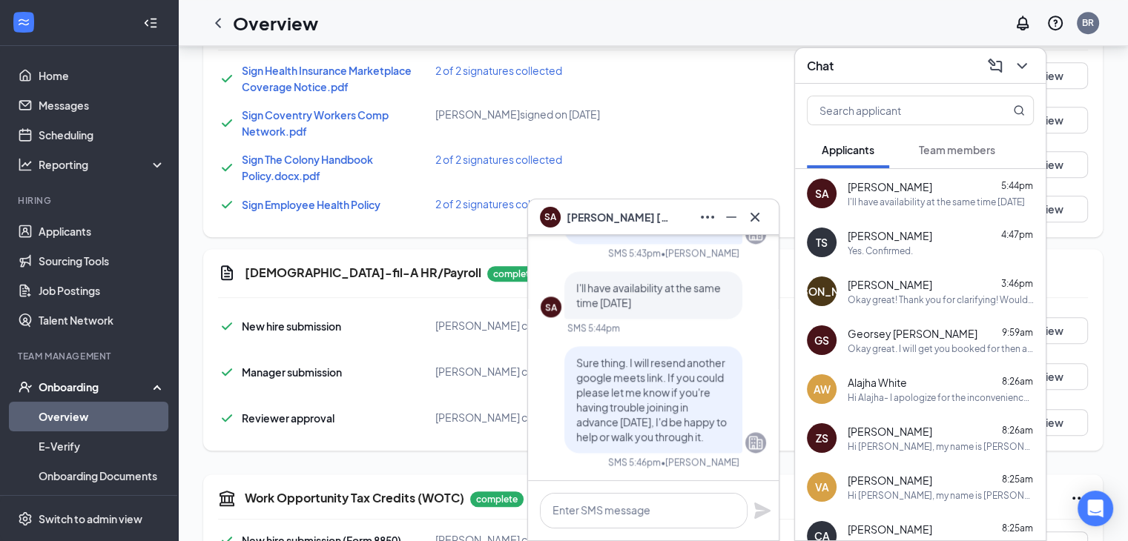
scroll to position [0, 0]
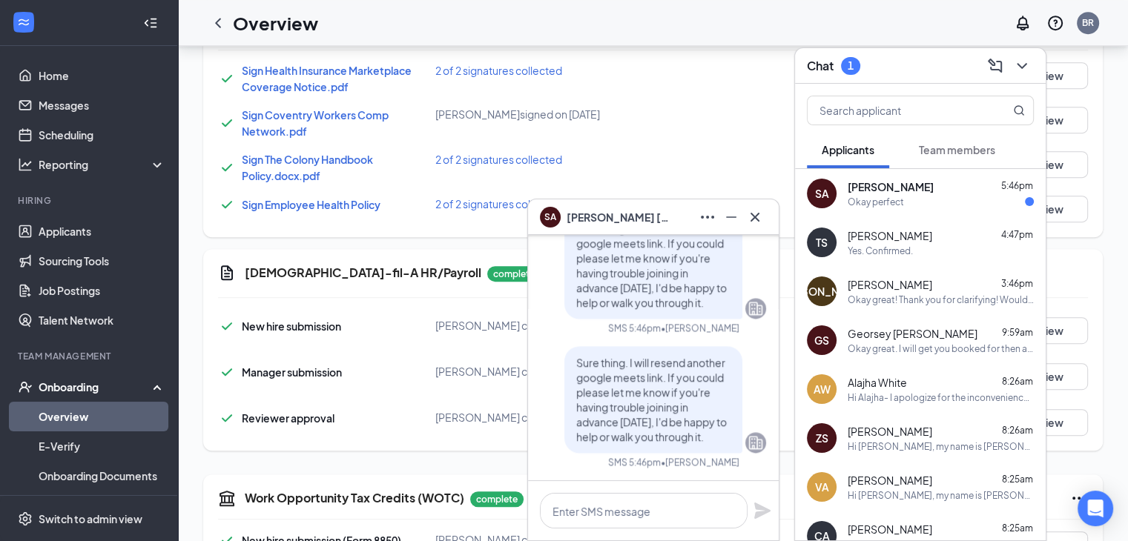
click at [899, 243] on div "[PERSON_NAME] 4:47pm Yes. Confirmed." at bounding box center [941, 242] width 186 height 29
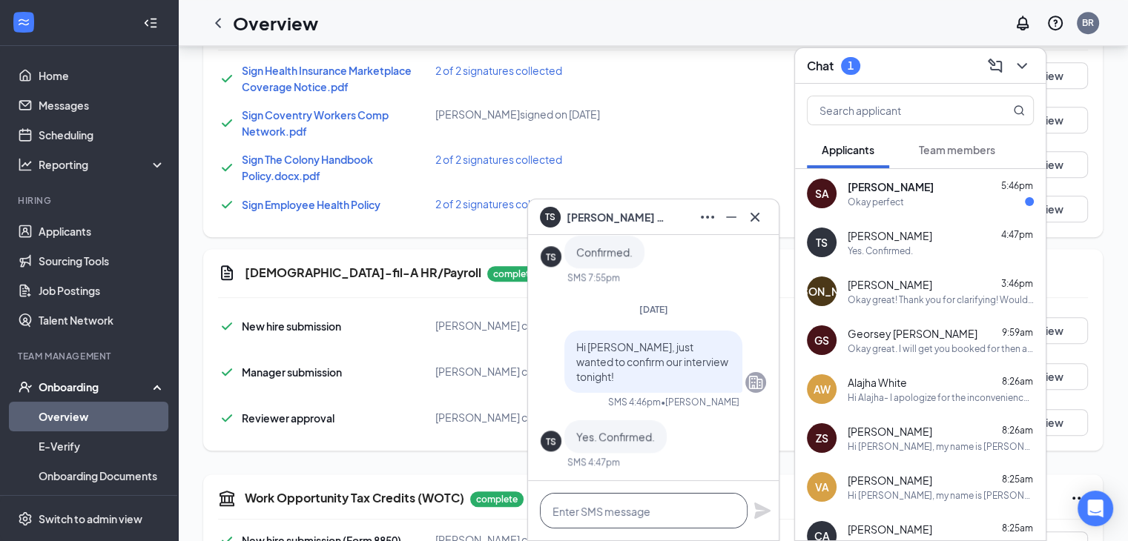
click at [647, 502] on textarea at bounding box center [644, 511] width 208 height 36
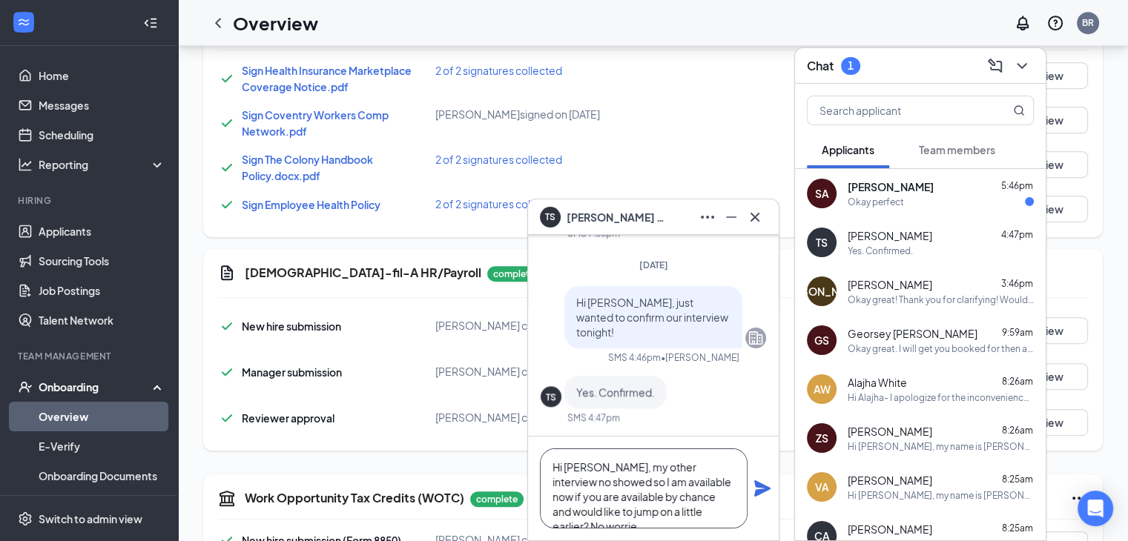
scroll to position [15, 0]
type textarea "Hi [PERSON_NAME], my other interview no showed so I am available now if you are…"
click at [765, 492] on icon "Plane" at bounding box center [762, 489] width 18 height 18
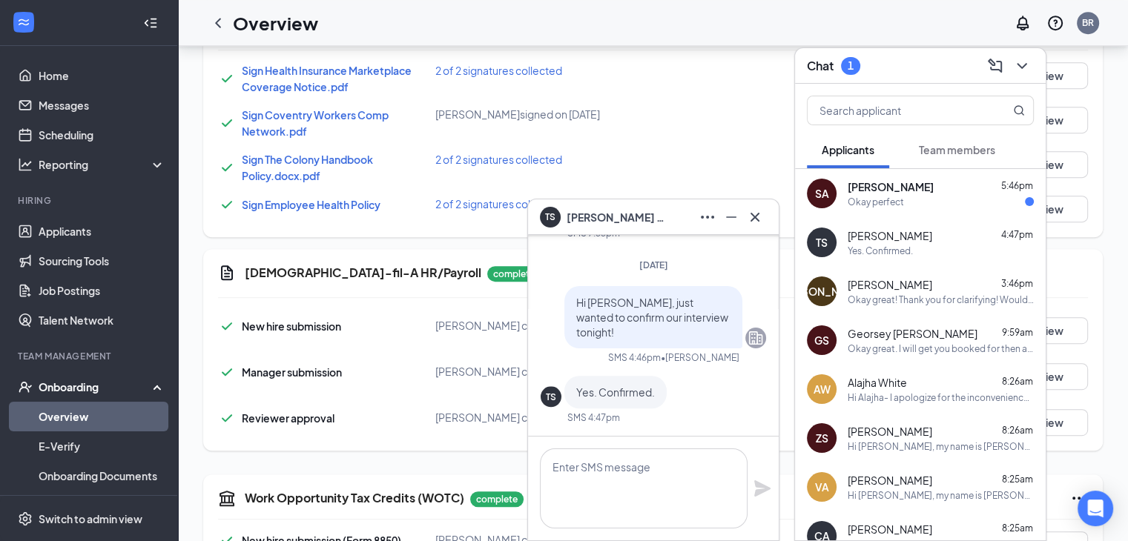
scroll to position [0, 0]
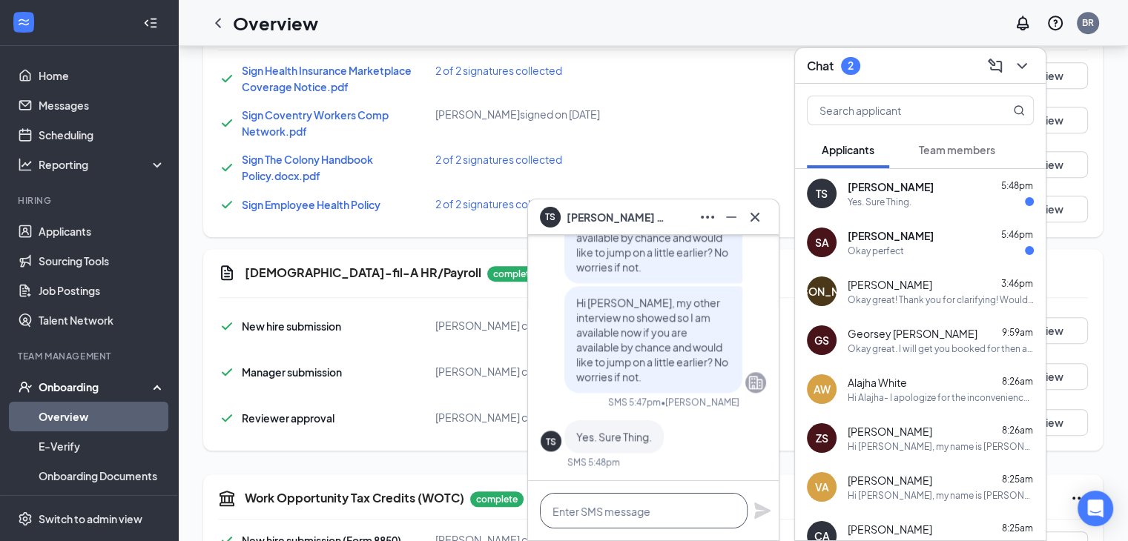
click at [673, 504] on textarea at bounding box center [644, 511] width 208 height 36
type textarea "Okay great, joining now!"
click at [759, 508] on icon "Plane" at bounding box center [762, 511] width 16 height 16
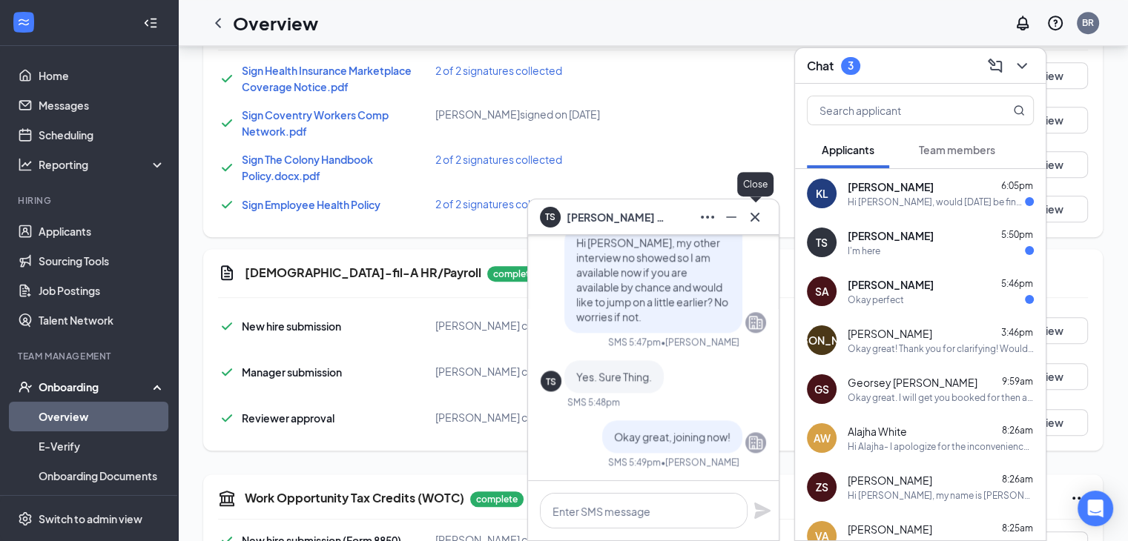
click at [759, 217] on icon "Cross" at bounding box center [755, 217] width 18 height 18
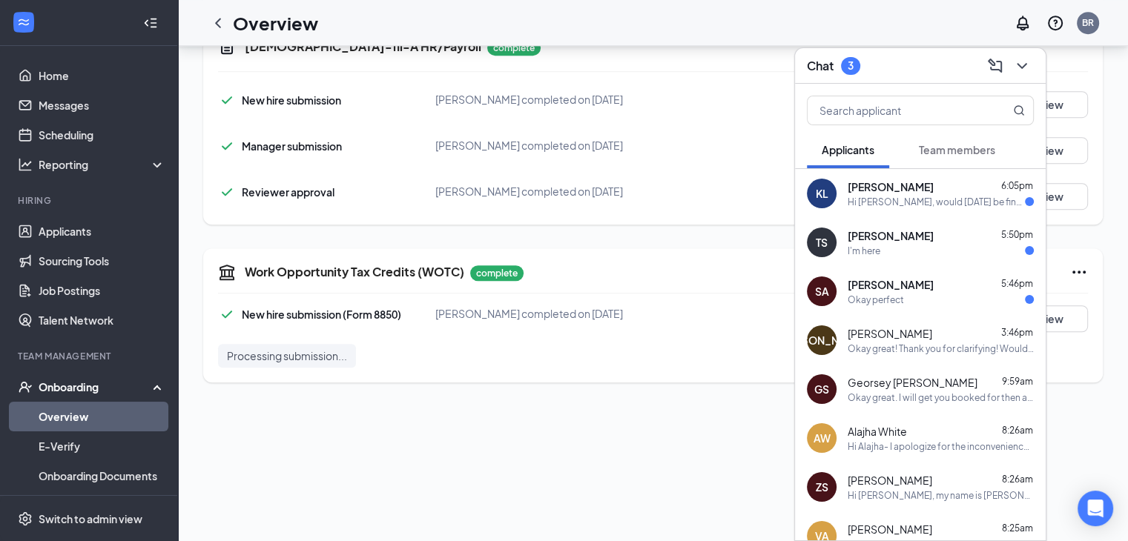
scroll to position [977, 0]
click at [1027, 66] on icon "ChevronDown" at bounding box center [1022, 66] width 18 height 18
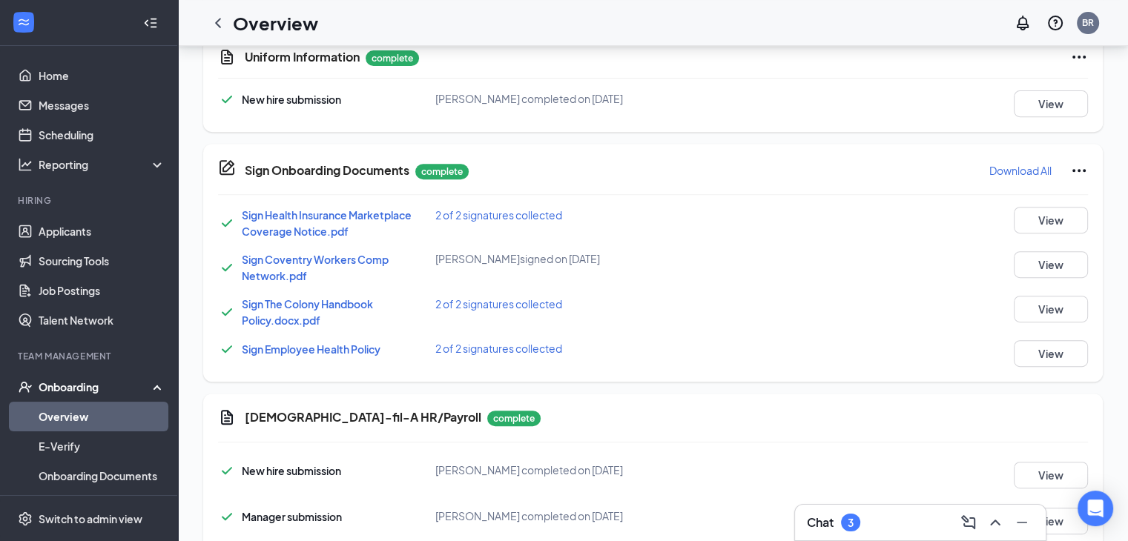
scroll to position [608, 0]
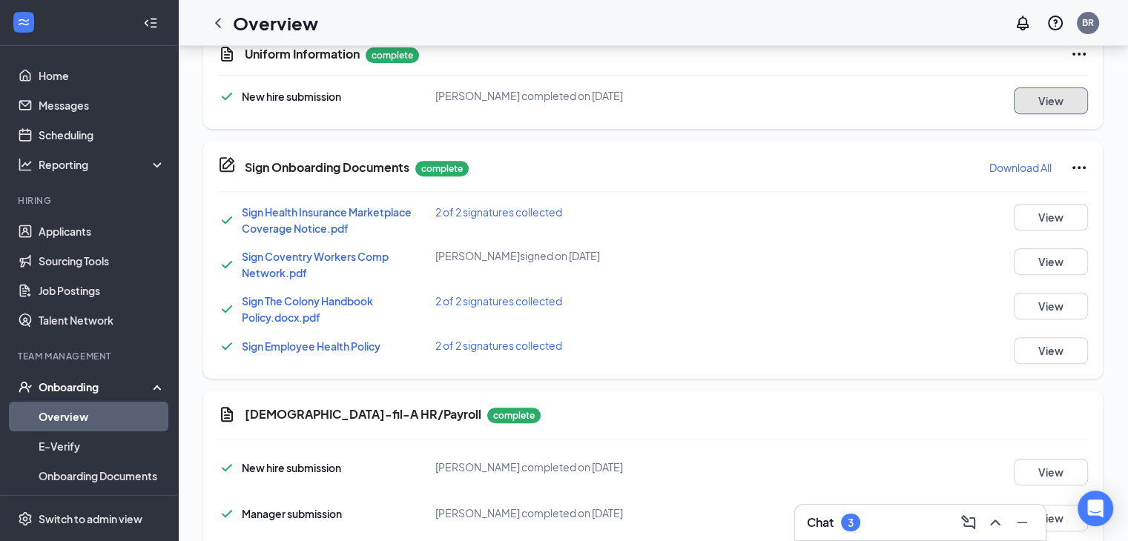
click at [1014, 104] on button "View" at bounding box center [1051, 100] width 74 height 27
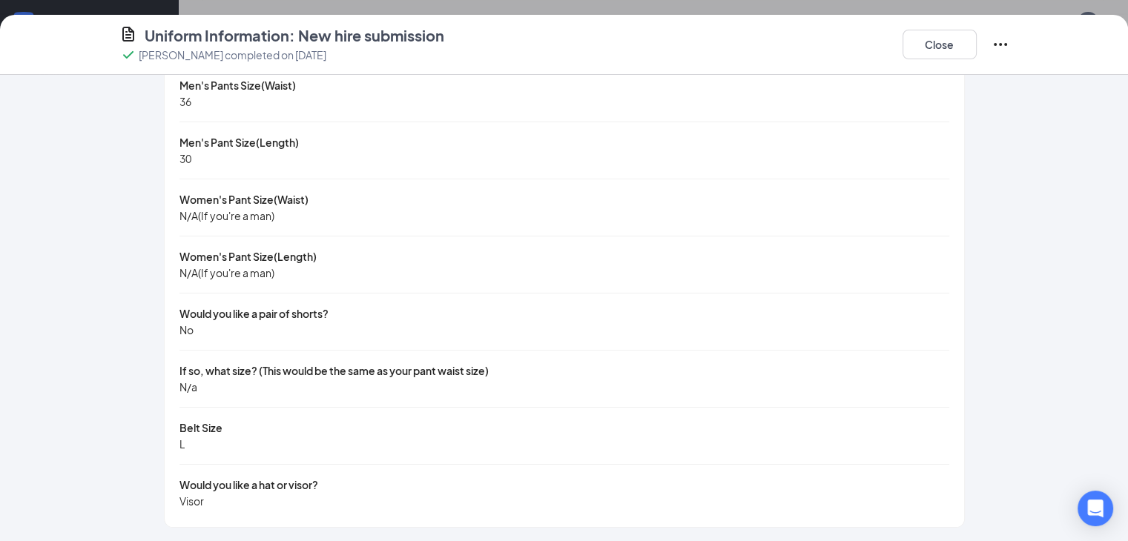
scroll to position [673, 0]
click at [977, 47] on button "Close" at bounding box center [939, 45] width 74 height 30
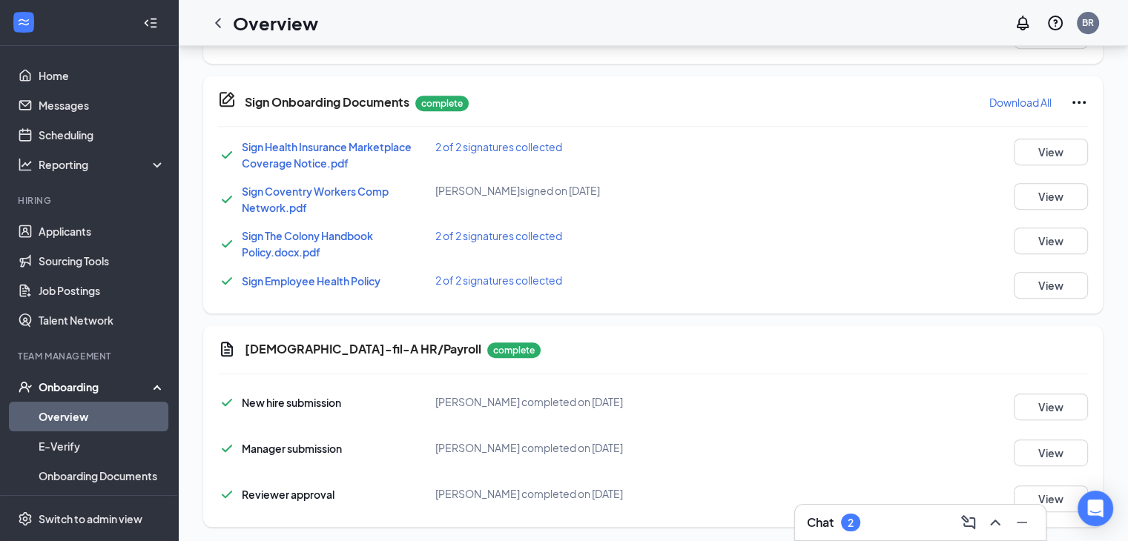
click at [945, 512] on div "Chat 2" at bounding box center [920, 523] width 227 height 24
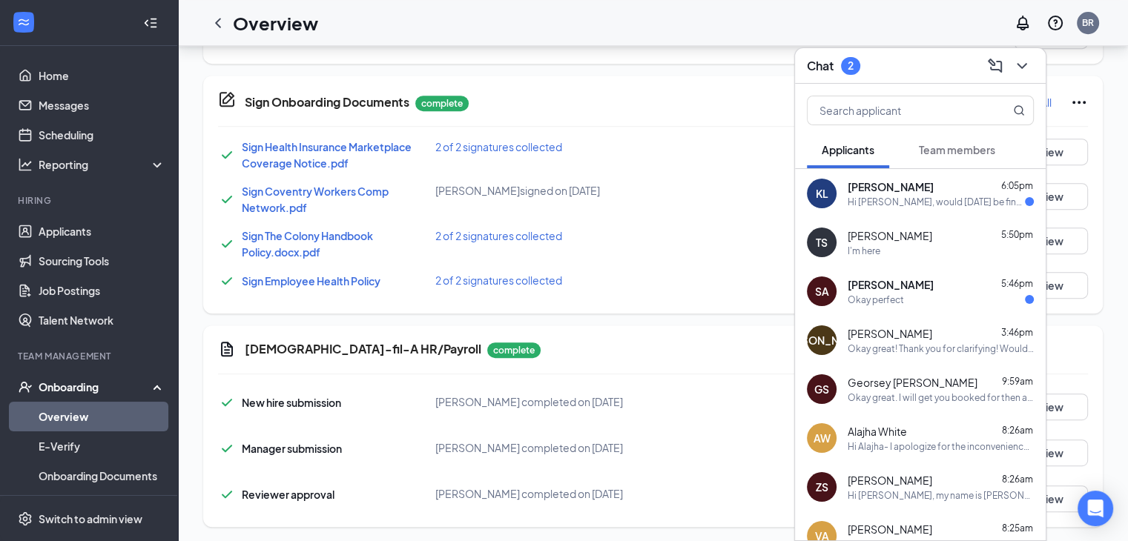
click at [952, 192] on div "[PERSON_NAME] 6:05pm" at bounding box center [941, 186] width 186 height 15
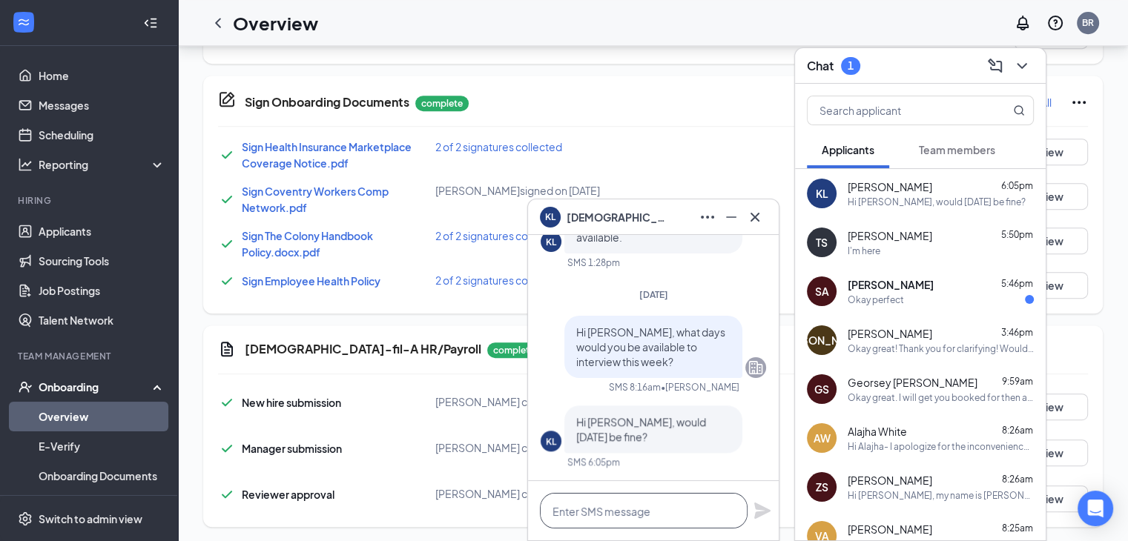
click at [625, 513] on textarea at bounding box center [644, 511] width 208 height 36
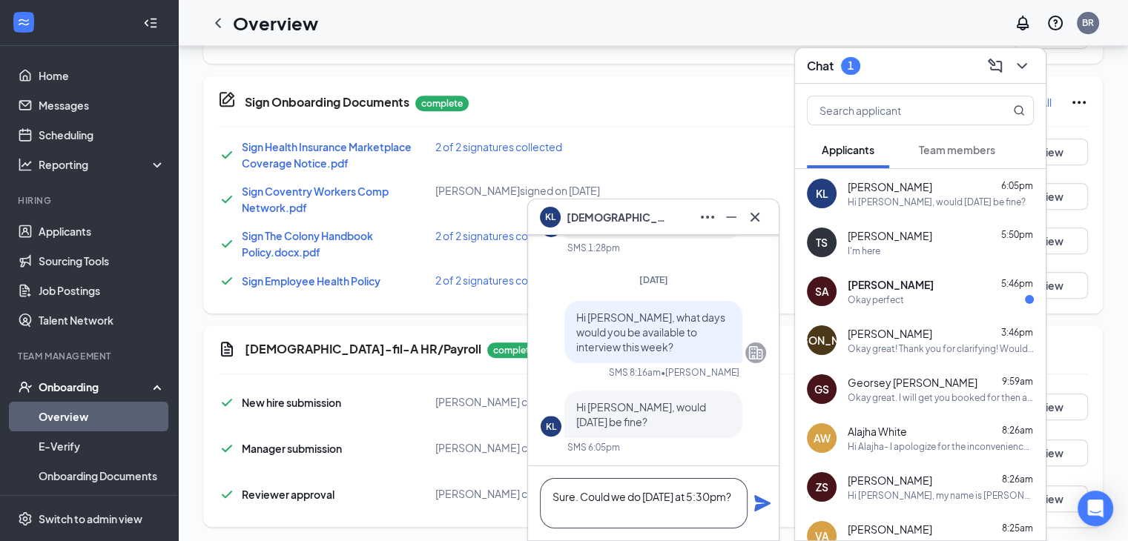
type textarea "Sure. Could we do [DATE] at 5:30pm?"
click at [759, 497] on icon "Plane" at bounding box center [762, 504] width 18 height 18
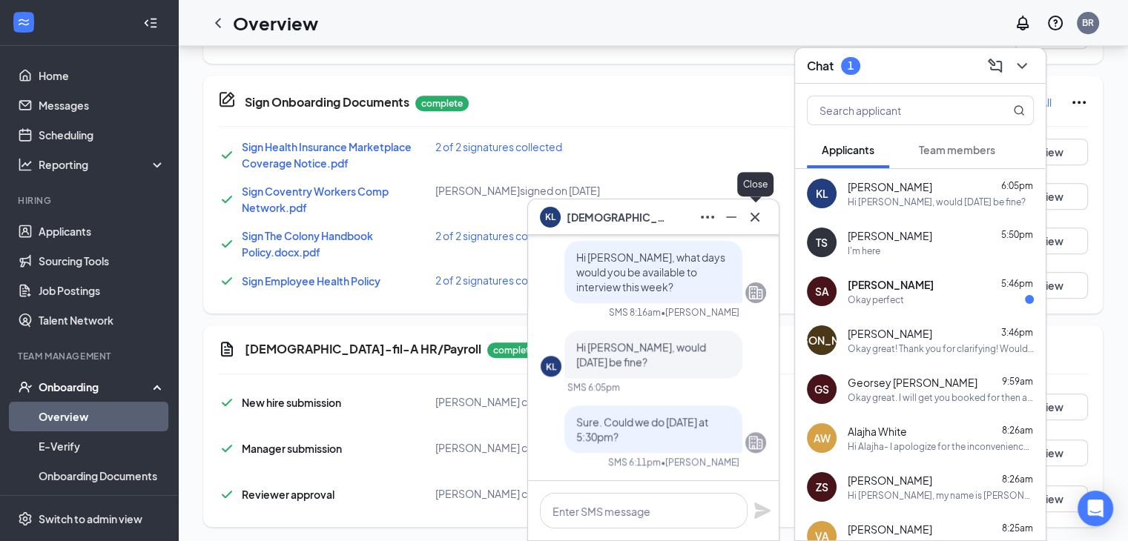
click at [753, 215] on icon "Cross" at bounding box center [754, 216] width 9 height 9
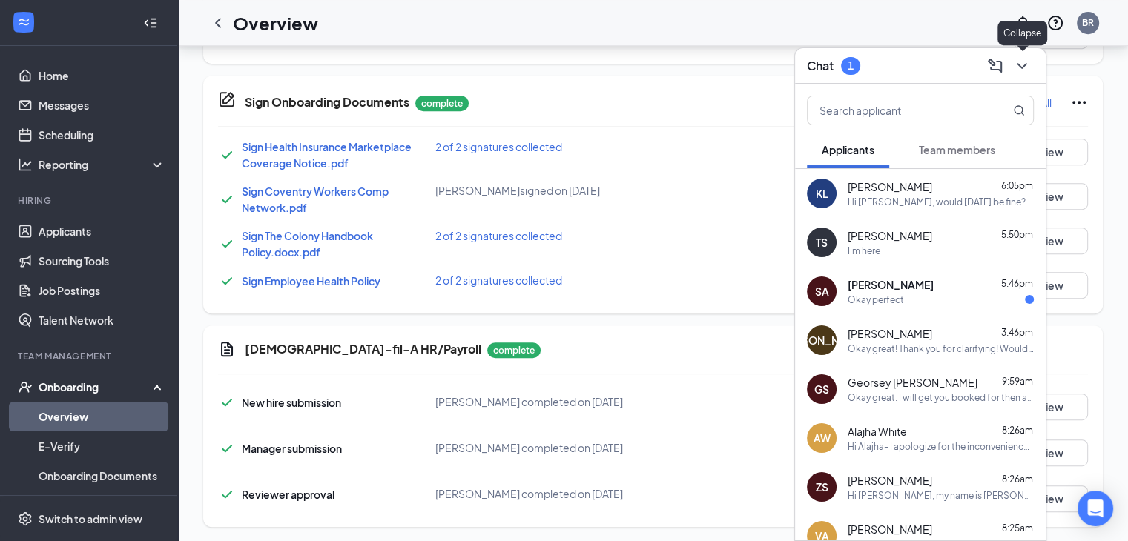
click at [1015, 70] on icon "ChevronDown" at bounding box center [1022, 66] width 18 height 18
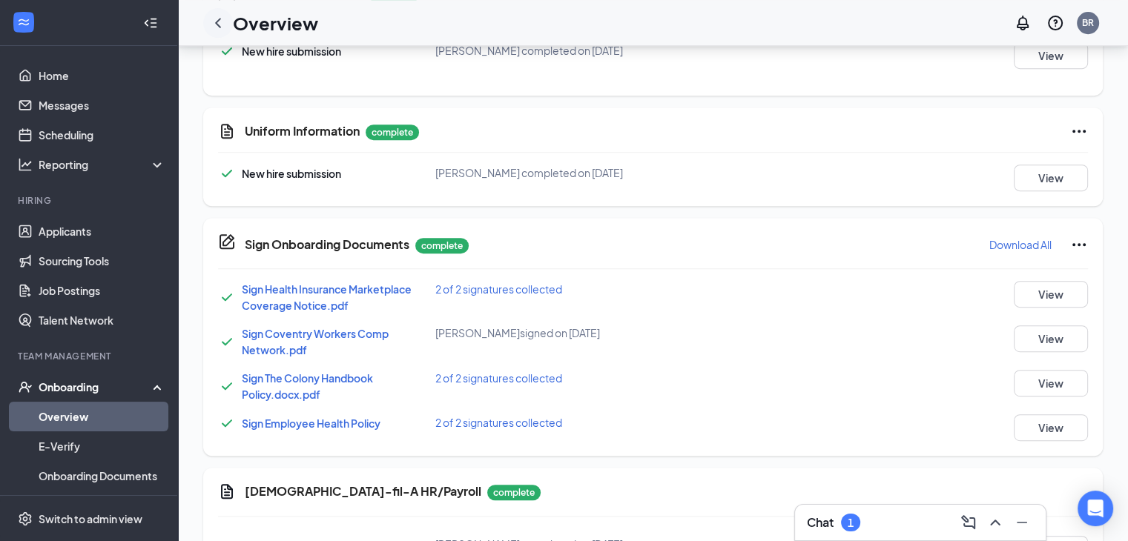
click at [212, 23] on icon "ChevronLeft" at bounding box center [218, 23] width 18 height 18
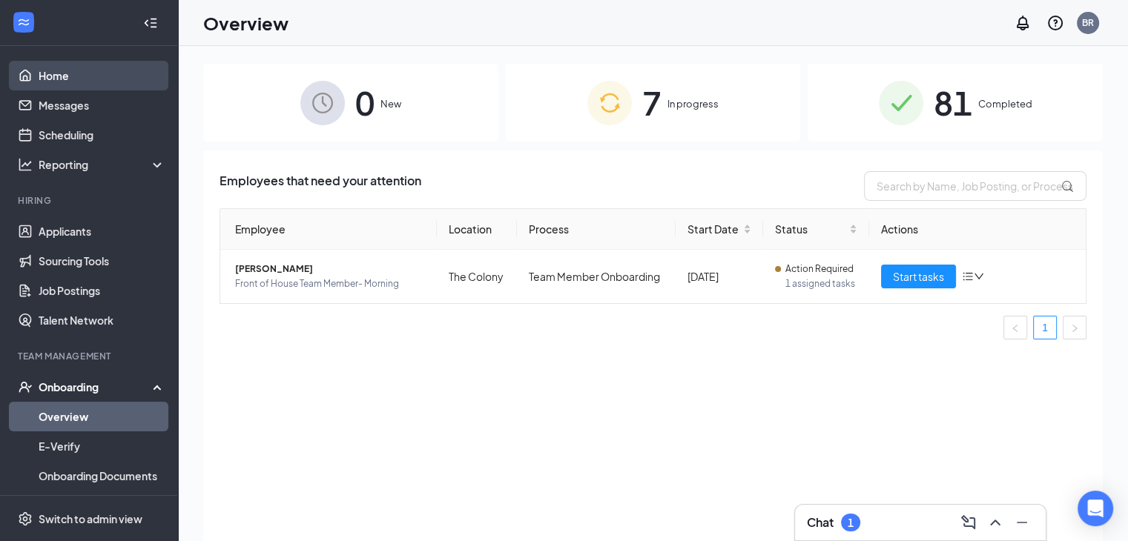
click at [68, 67] on link "Home" at bounding box center [102, 76] width 127 height 30
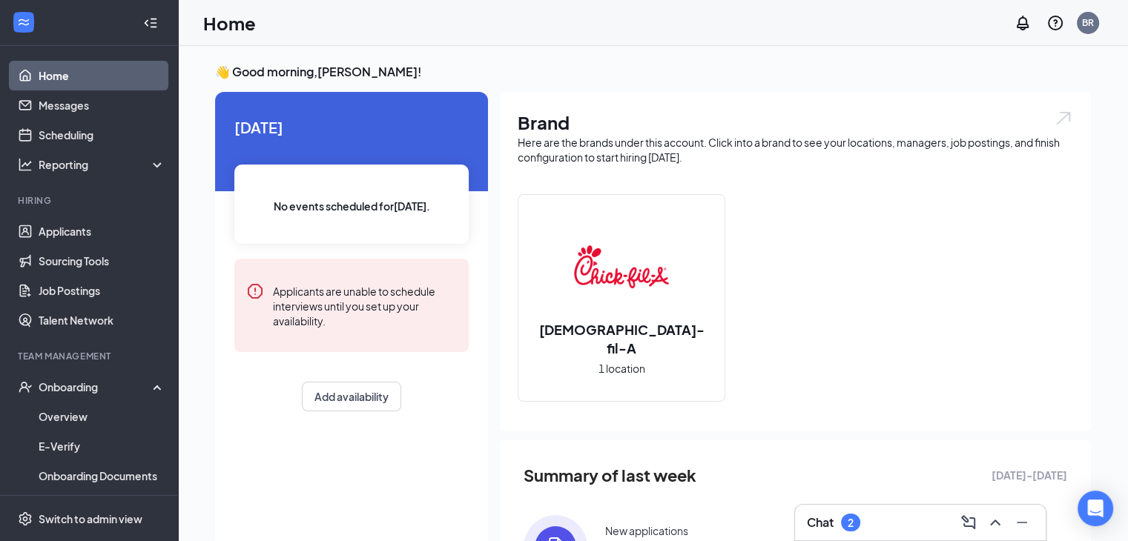
click at [815, 511] on div "Chat 2" at bounding box center [920, 523] width 227 height 24
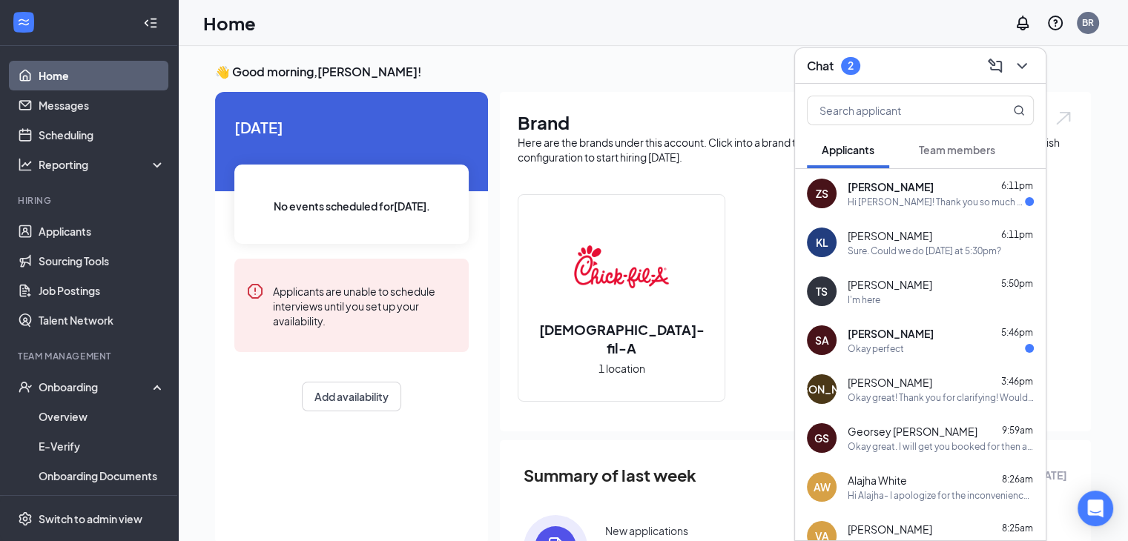
click at [884, 350] on div "Okay perfect" at bounding box center [876, 349] width 56 height 13
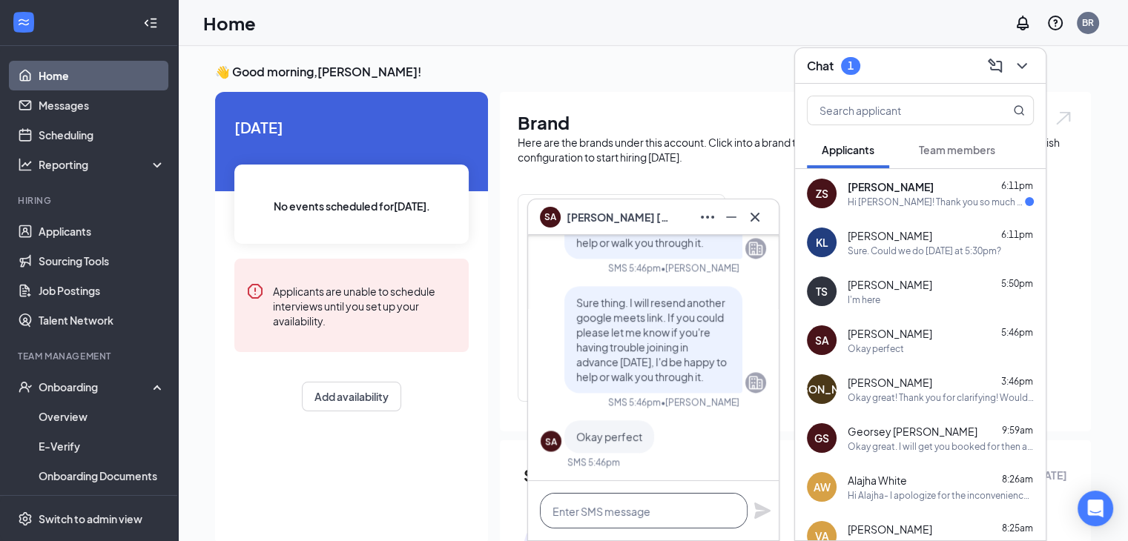
click at [629, 508] on textarea at bounding box center [644, 511] width 208 height 36
paste textarea "[PERSON_NAME] [DATE] · 5:30 – 6:00pm Time zone: America/[GEOGRAPHIC_DATA] Googl…"
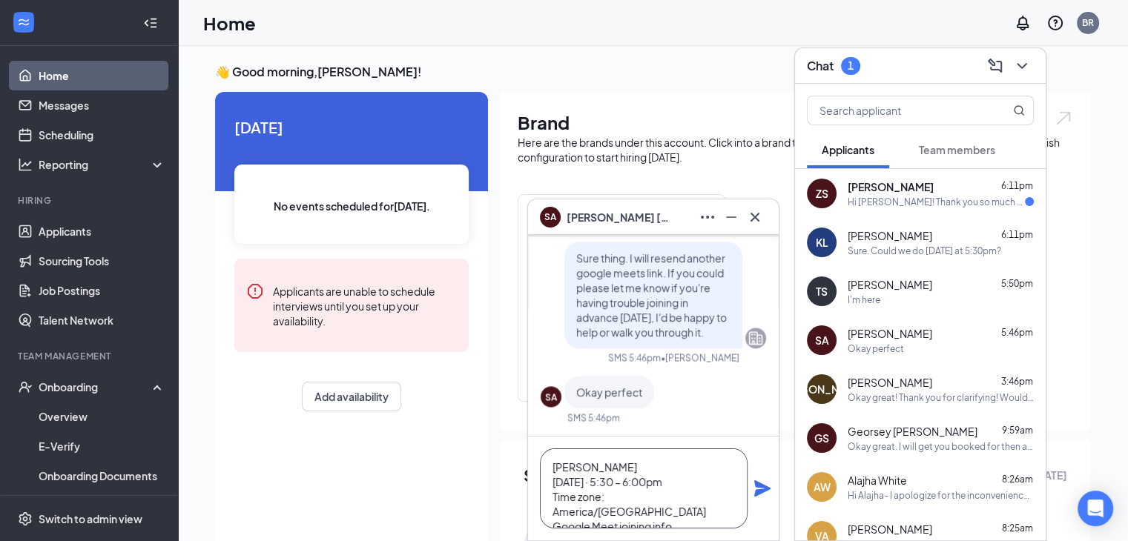
scroll to position [59, 0]
type textarea "[PERSON_NAME] [DATE] · 5:30 – 6:00pm Time zone: America/[GEOGRAPHIC_DATA] Googl…"
click at [756, 486] on icon "Plane" at bounding box center [762, 488] width 16 height 16
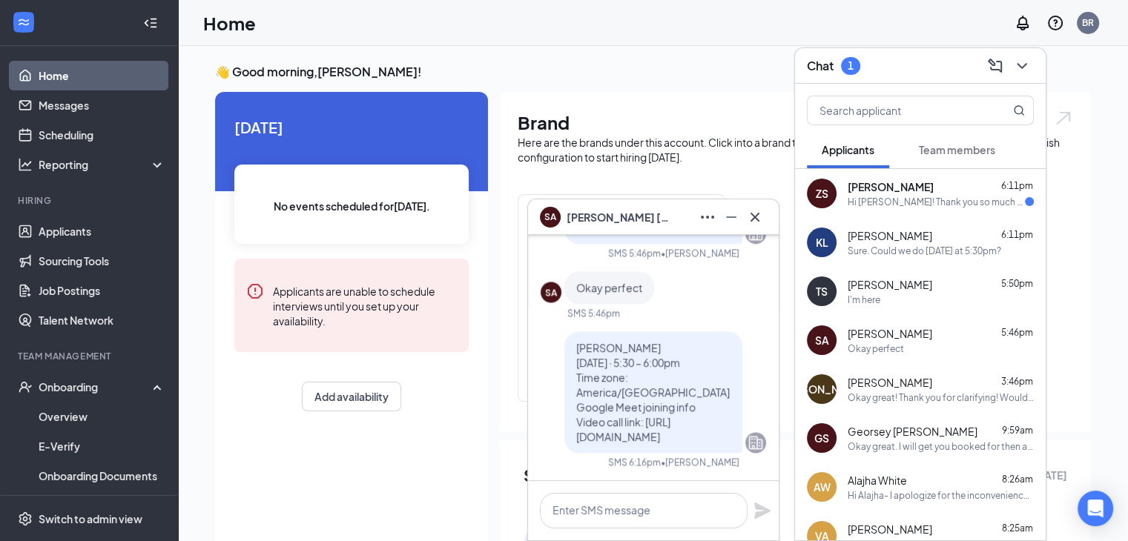
scroll to position [0, 0]
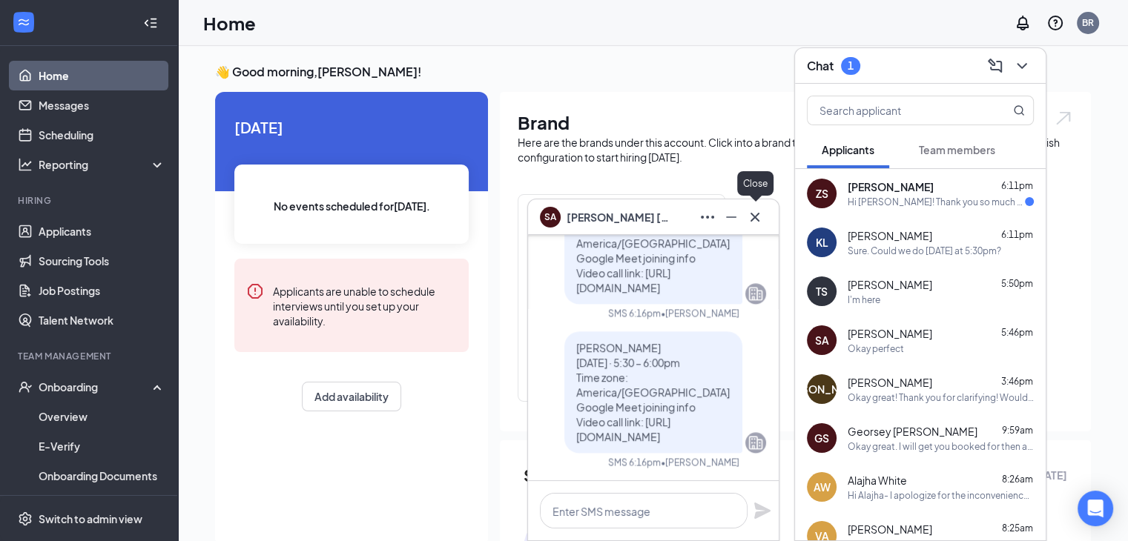
click at [762, 219] on icon "Cross" at bounding box center [755, 217] width 18 height 18
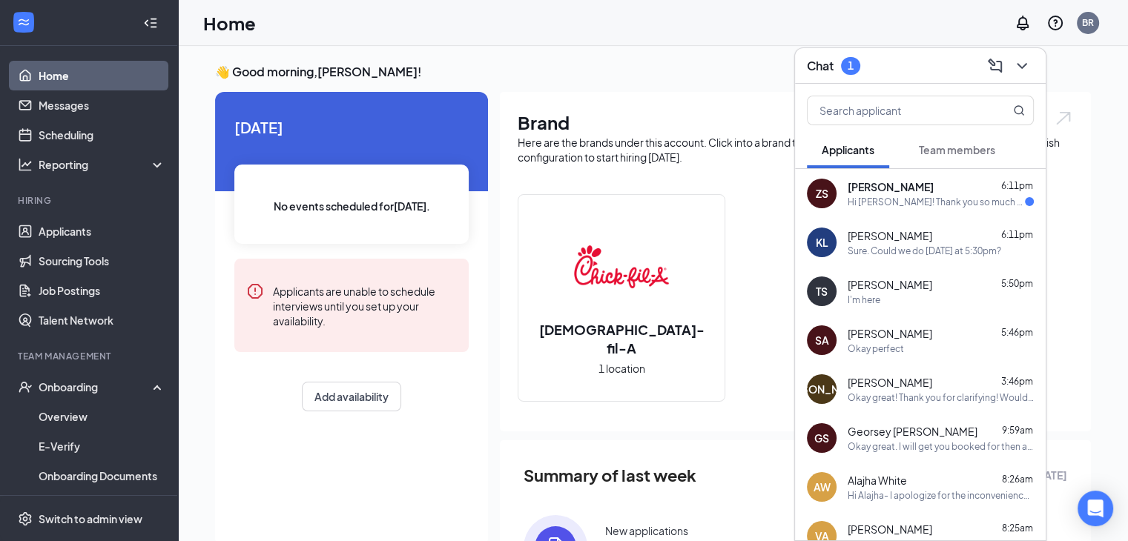
click at [911, 214] on div "ZS [PERSON_NAME] 6:11pm Hi [PERSON_NAME]! Thank you so much for reaching back o…" at bounding box center [920, 193] width 251 height 49
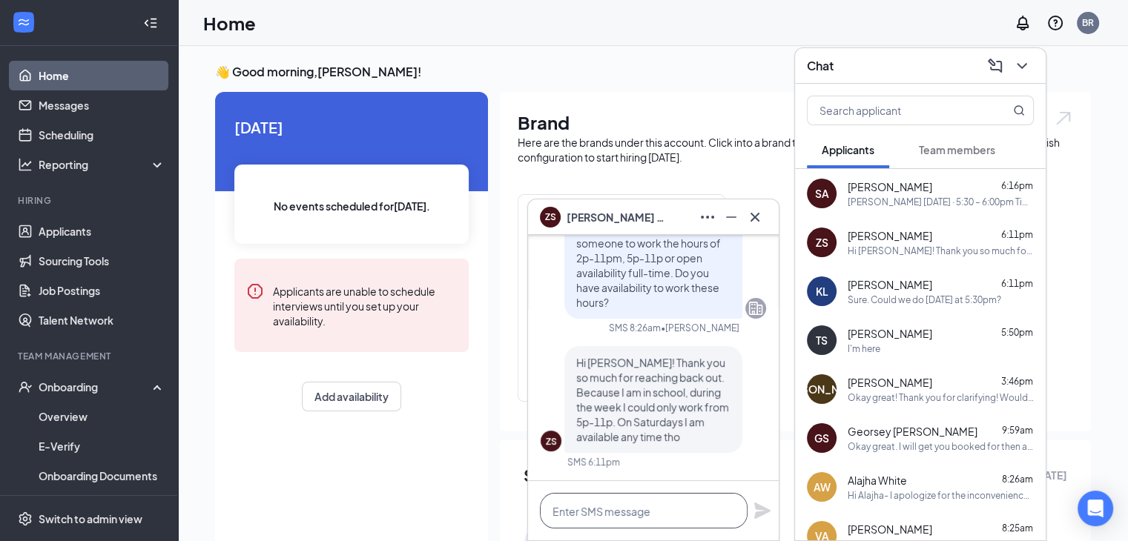
click at [648, 521] on textarea at bounding box center [644, 511] width 208 height 36
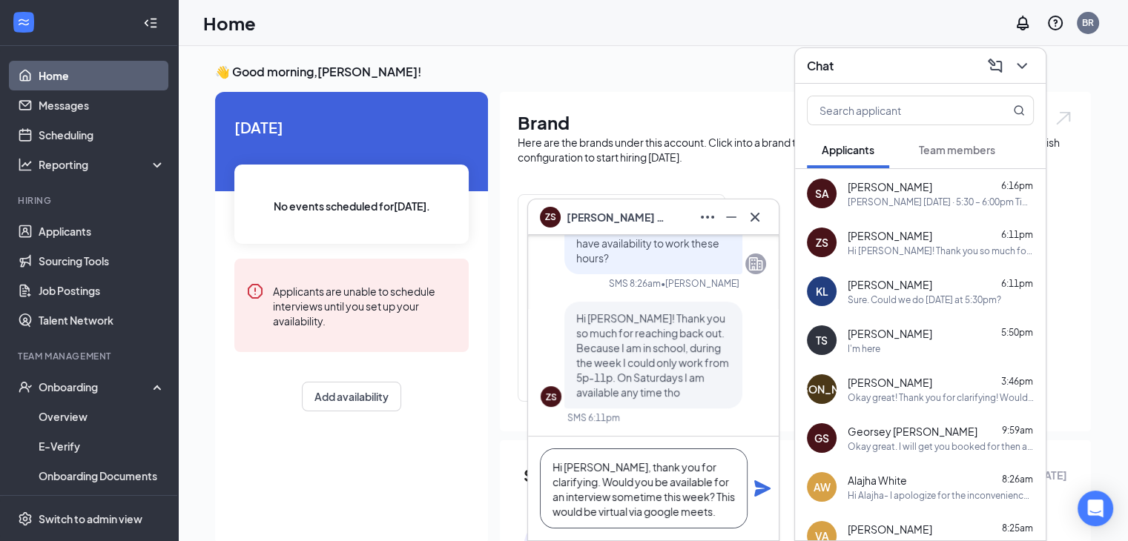
type textarea "Hi [PERSON_NAME], thank you for clarifying. Would you be available for an inter…"
click at [757, 490] on icon "Plane" at bounding box center [762, 488] width 16 height 16
